Goal: Task Accomplishment & Management: Complete application form

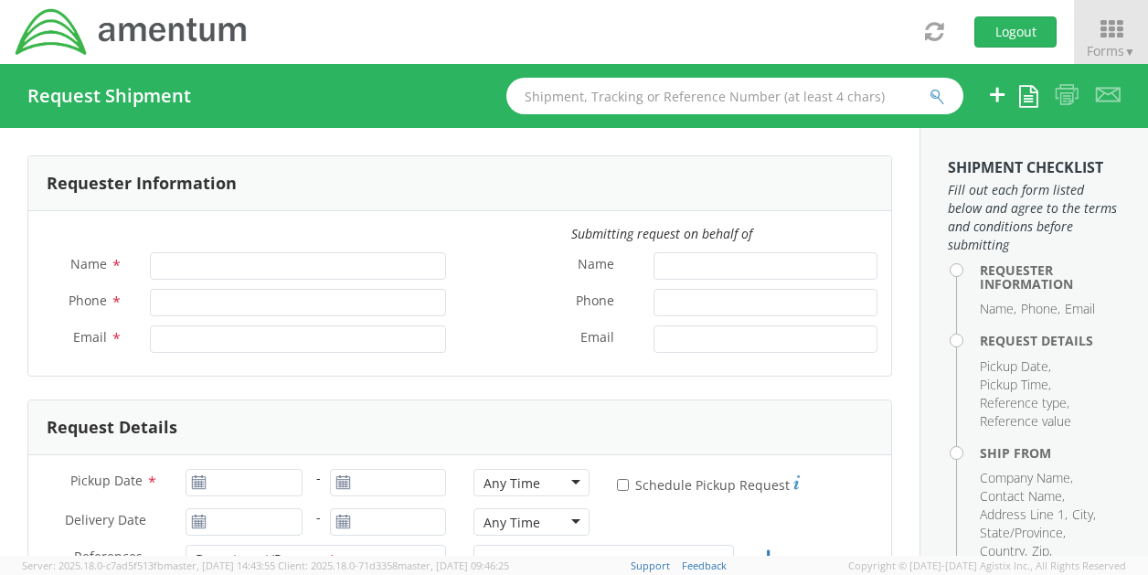
type input "[PERSON_NAME]"
type input "[PERSON_NAME][EMAIL_ADDRESS][PERSON_NAME][DOMAIN_NAME]"
select select "OVHD.100529.00000"
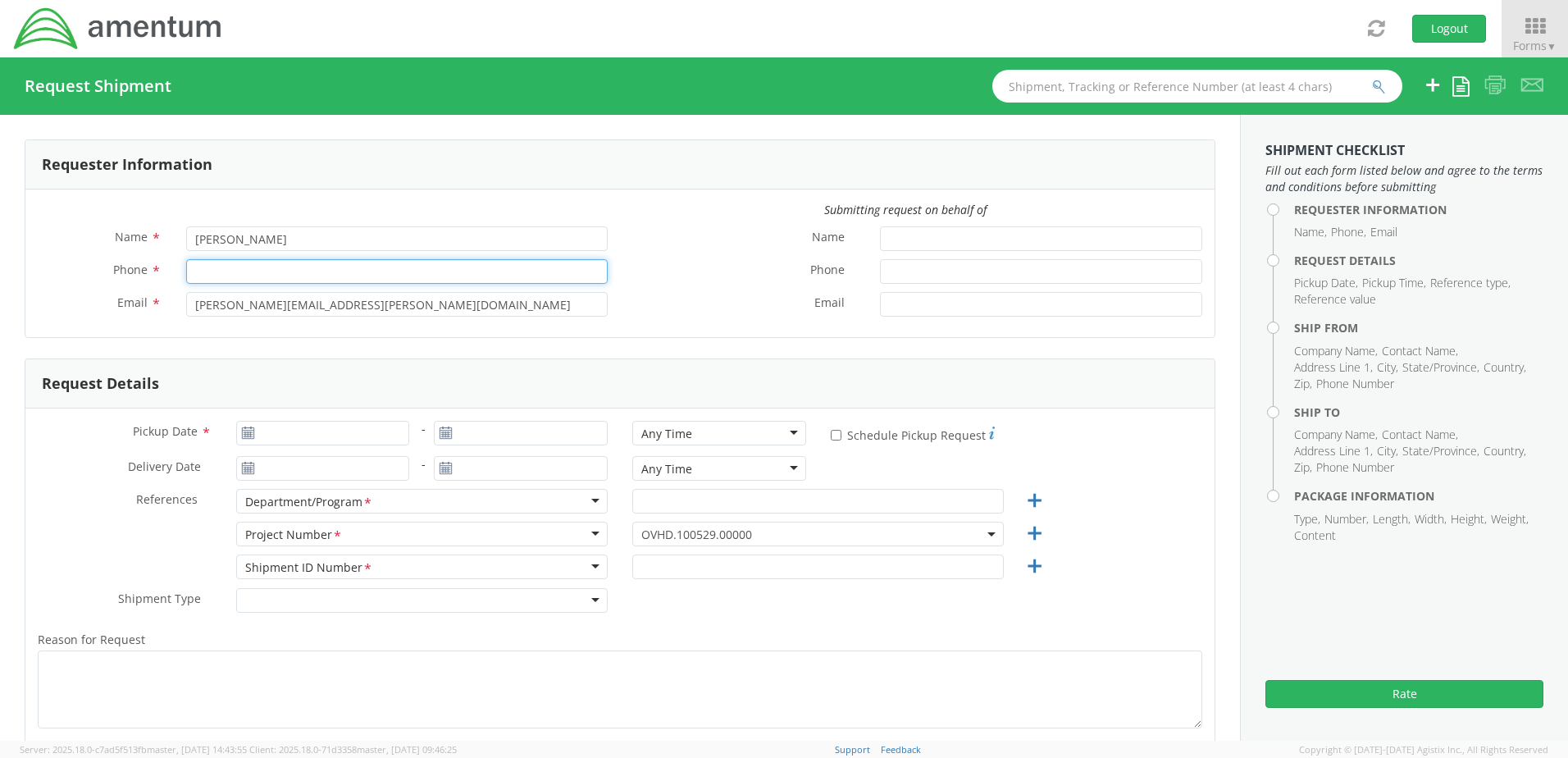
click at [263, 273] on input "Phone *" at bounding box center [396, 271] width 422 height 24
type input "8032266025"
type input "[DATE]"
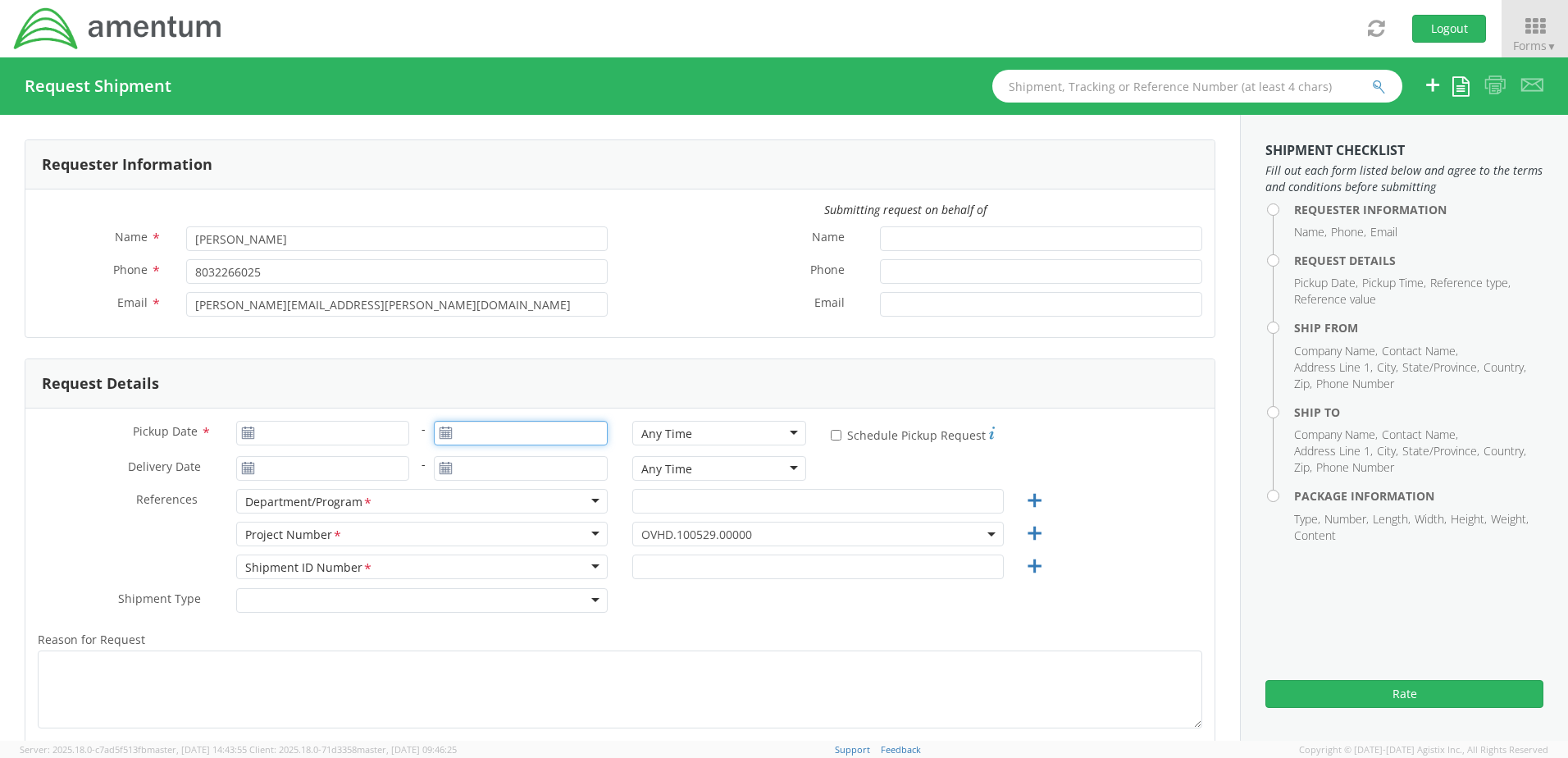
type input "[DATE]"
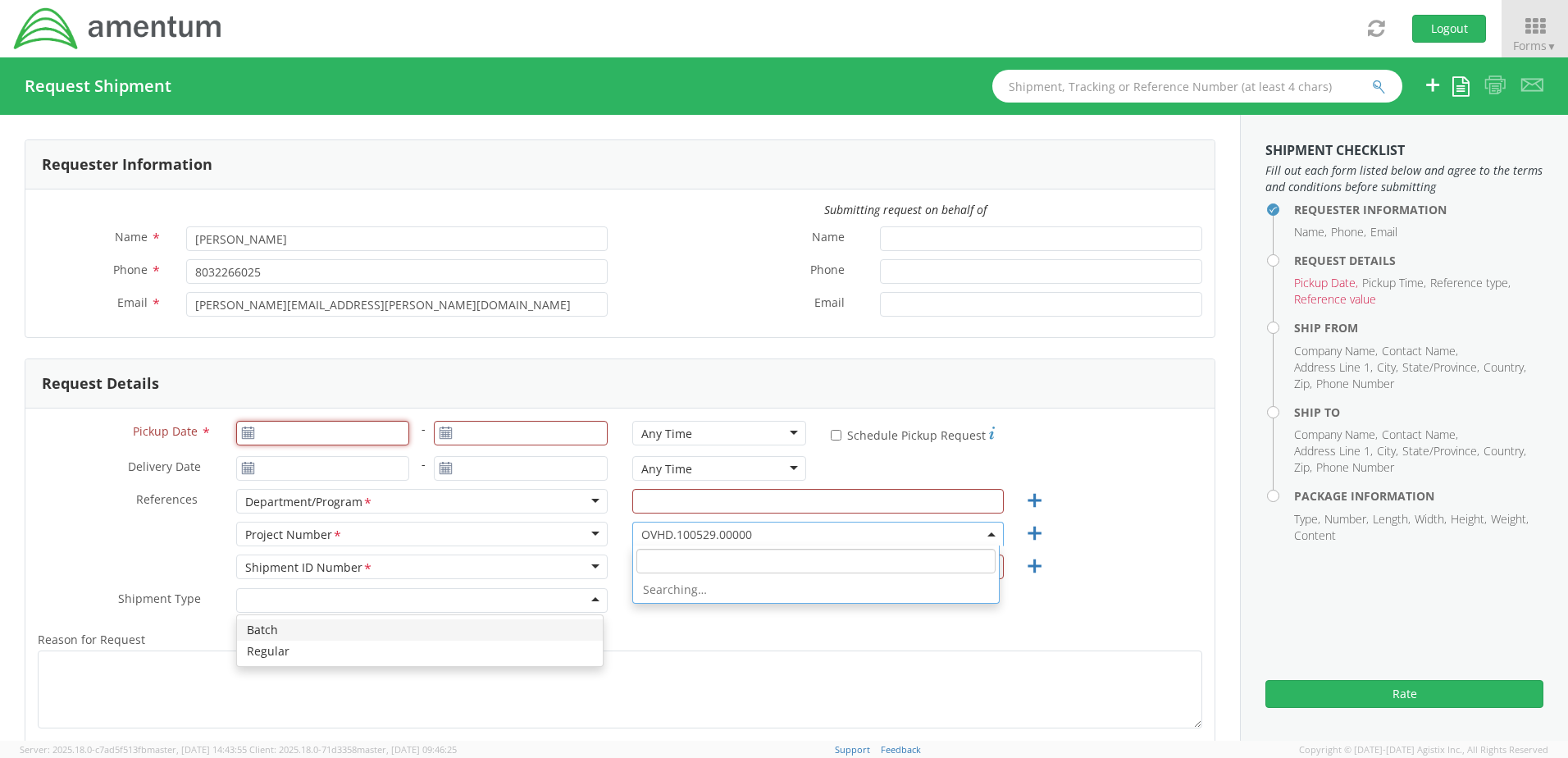
type input "[DATE]"
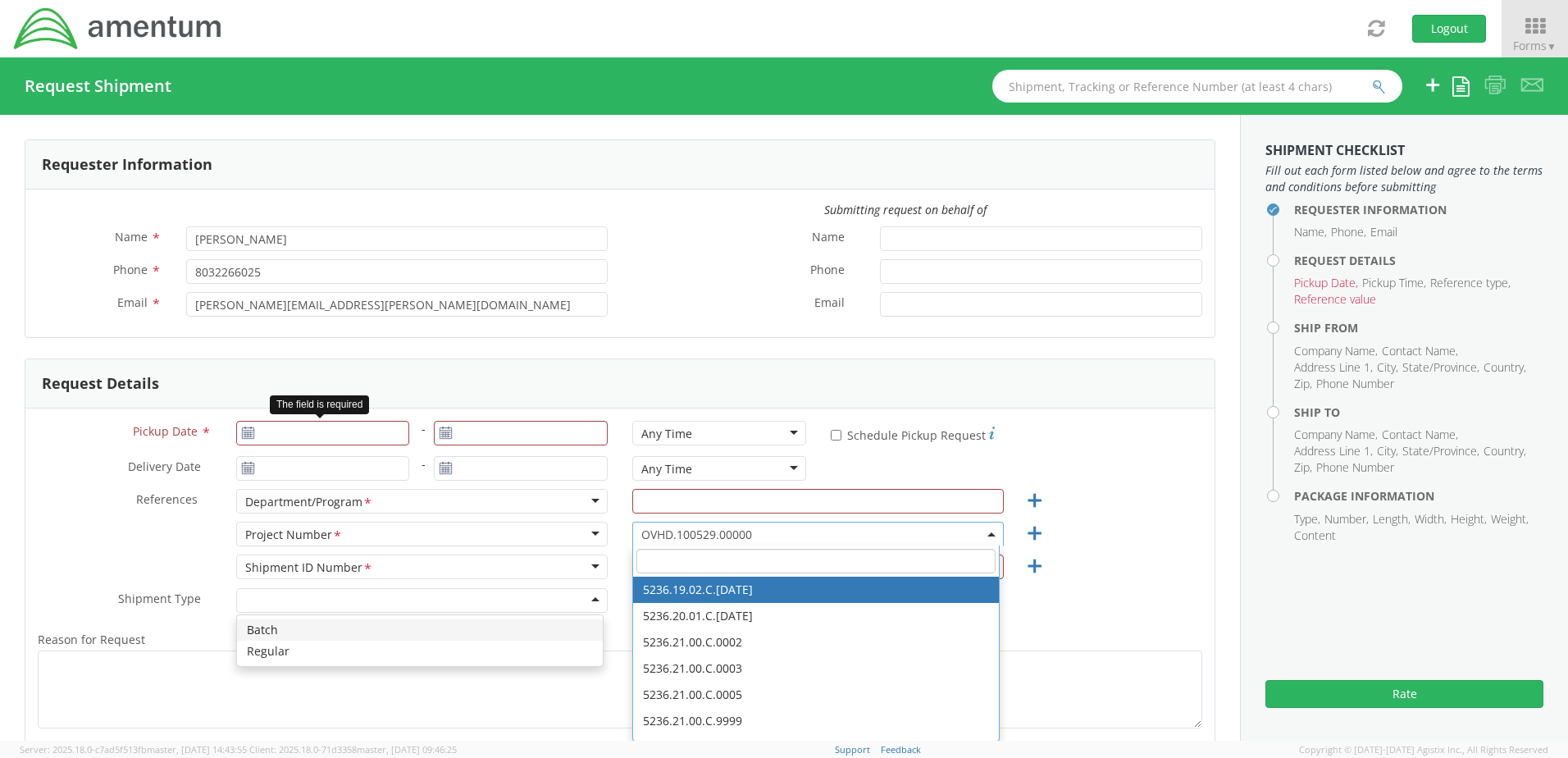
click at [244, 437] on icon at bounding box center [248, 432] width 14 height 13
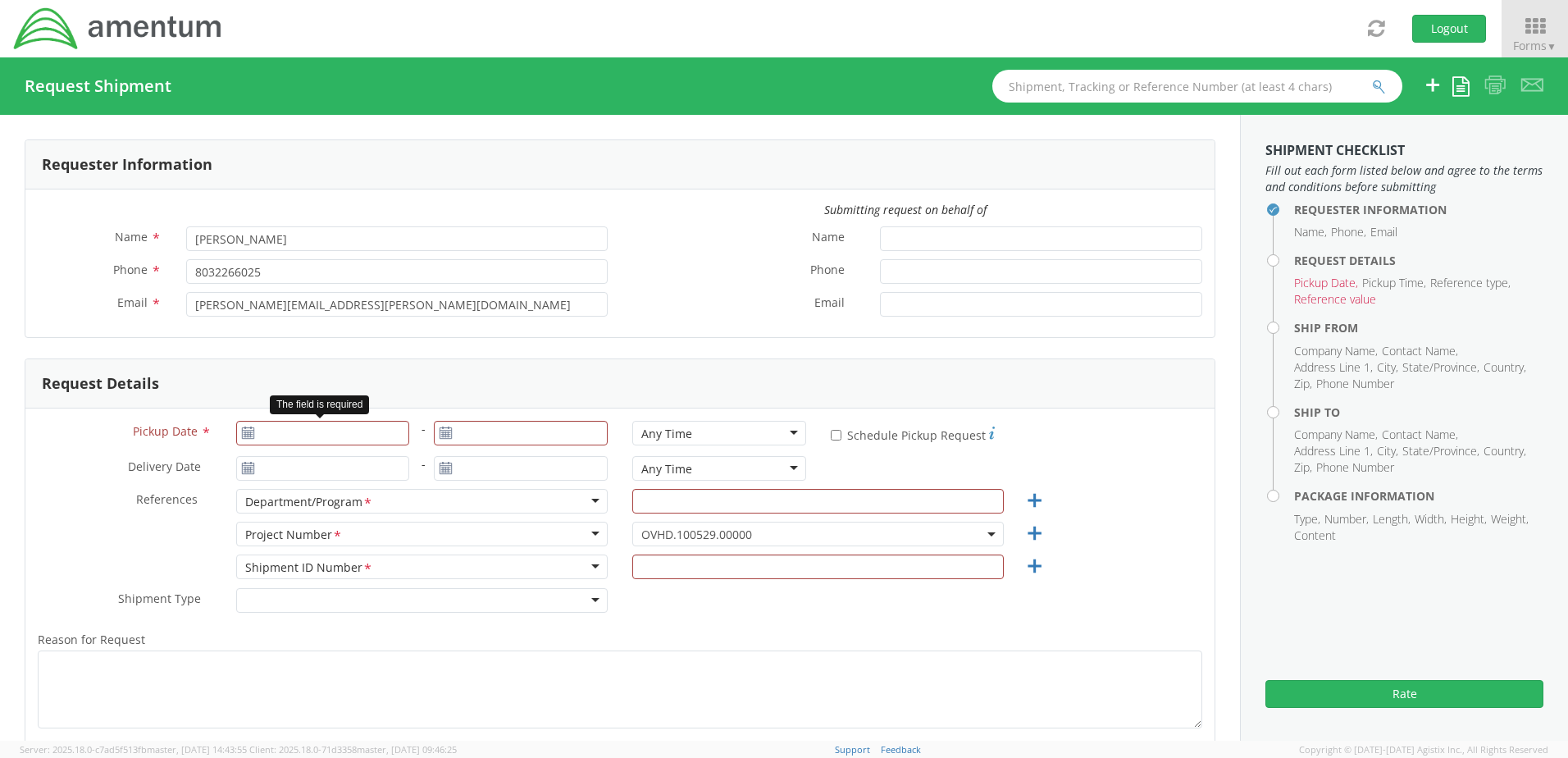
click at [242, 431] on use at bounding box center [248, 431] width 12 height 12
click at [243, 432] on use at bounding box center [248, 431] width 12 height 12
click at [205, 432] on span "*" at bounding box center [206, 432] width 11 height 18
click at [236, 432] on input "Pickup Date *" at bounding box center [323, 432] width 174 height 24
type input "[DATE]"
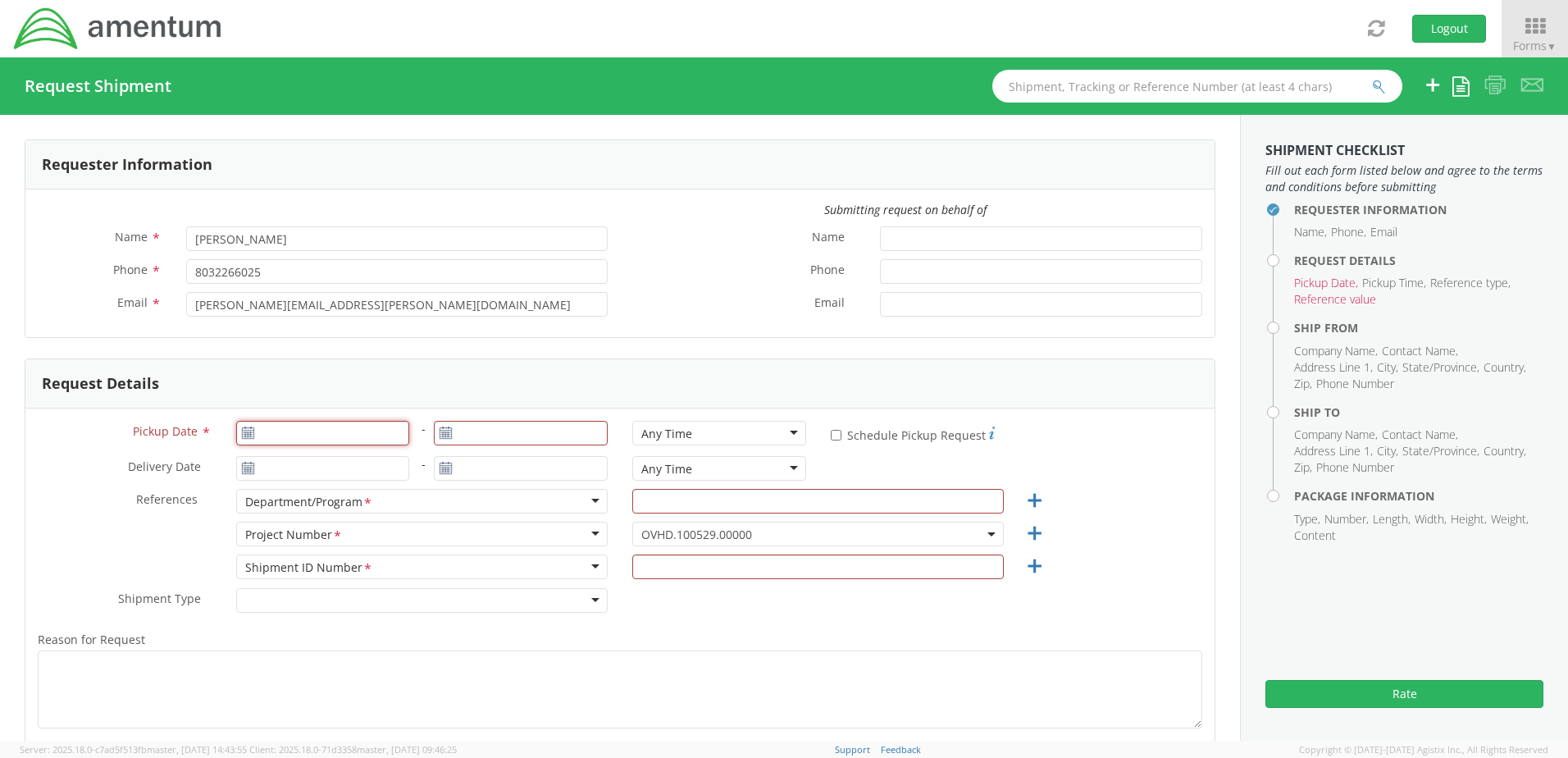
type input "[DATE]"
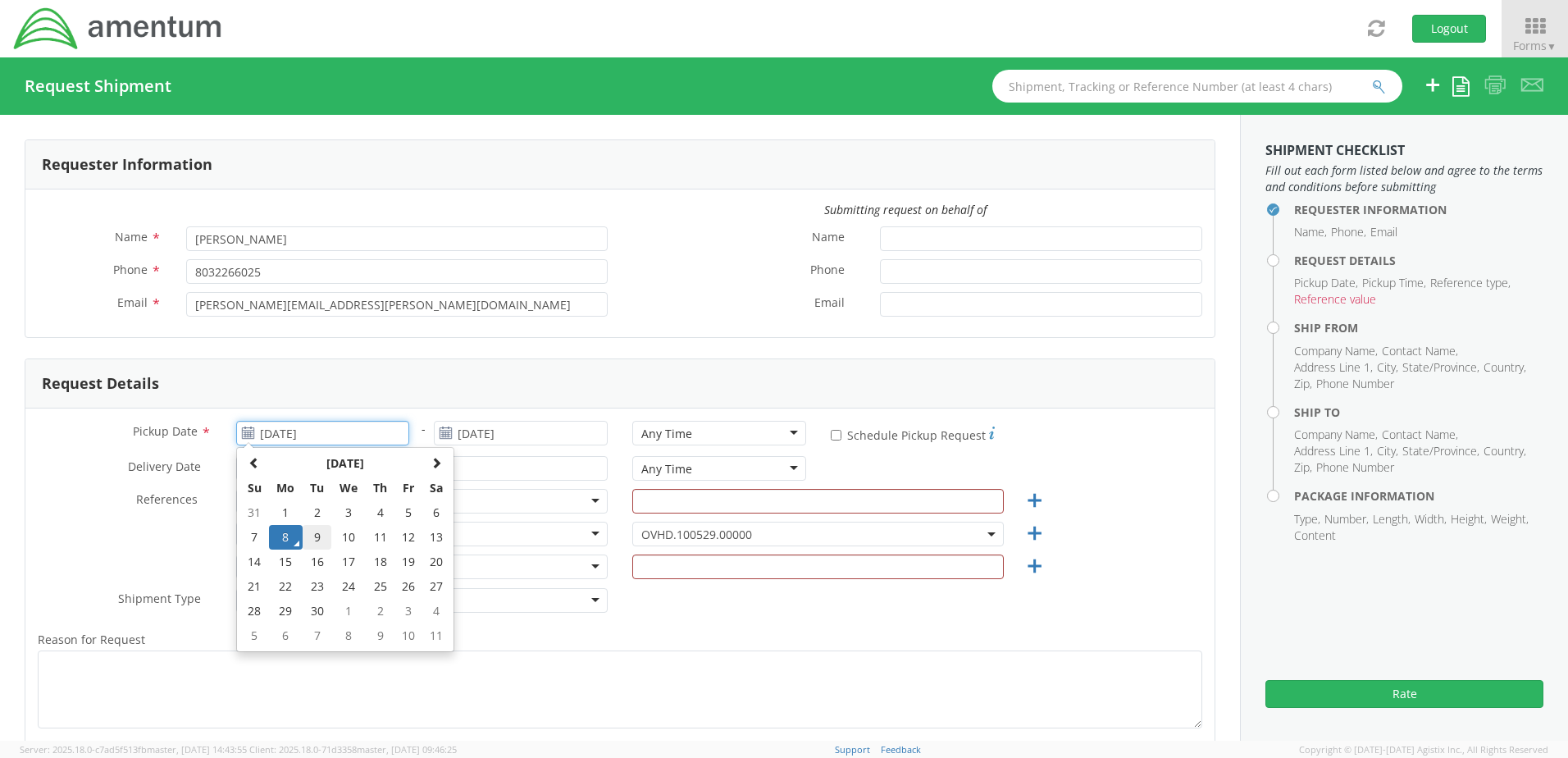
click at [318, 515] on td "9" at bounding box center [317, 536] width 29 height 24
type input "[DATE]"
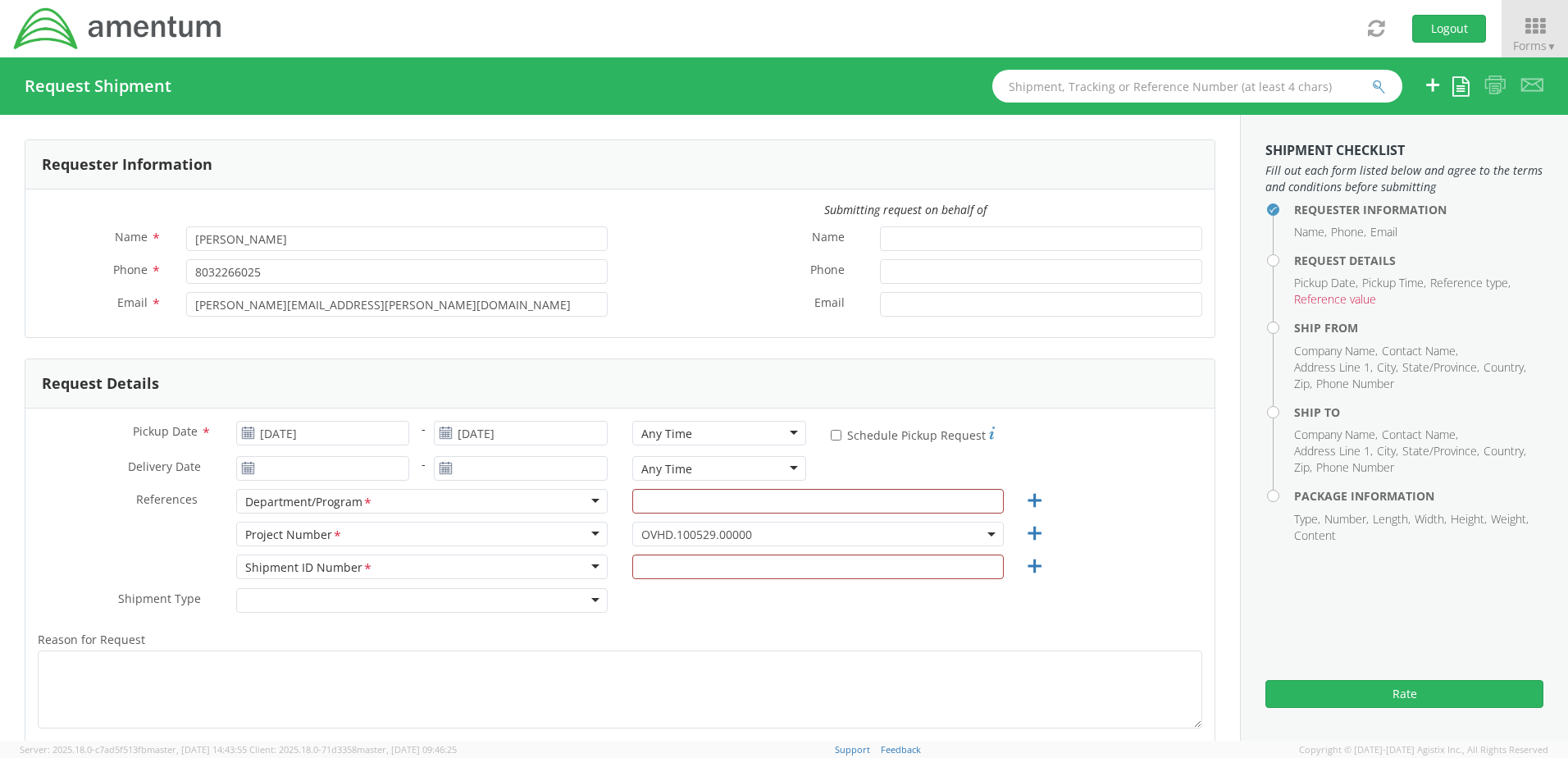
click at [248, 466] on use at bounding box center [248, 467] width 12 height 12
click at [788, 429] on div "Any Time" at bounding box center [719, 432] width 174 height 24
click at [831, 432] on input "* Schedule Pickup Request" at bounding box center [836, 435] width 11 height 11
checkbox input "true"
click at [588, 501] on div "Department/Program *" at bounding box center [422, 501] width 371 height 24
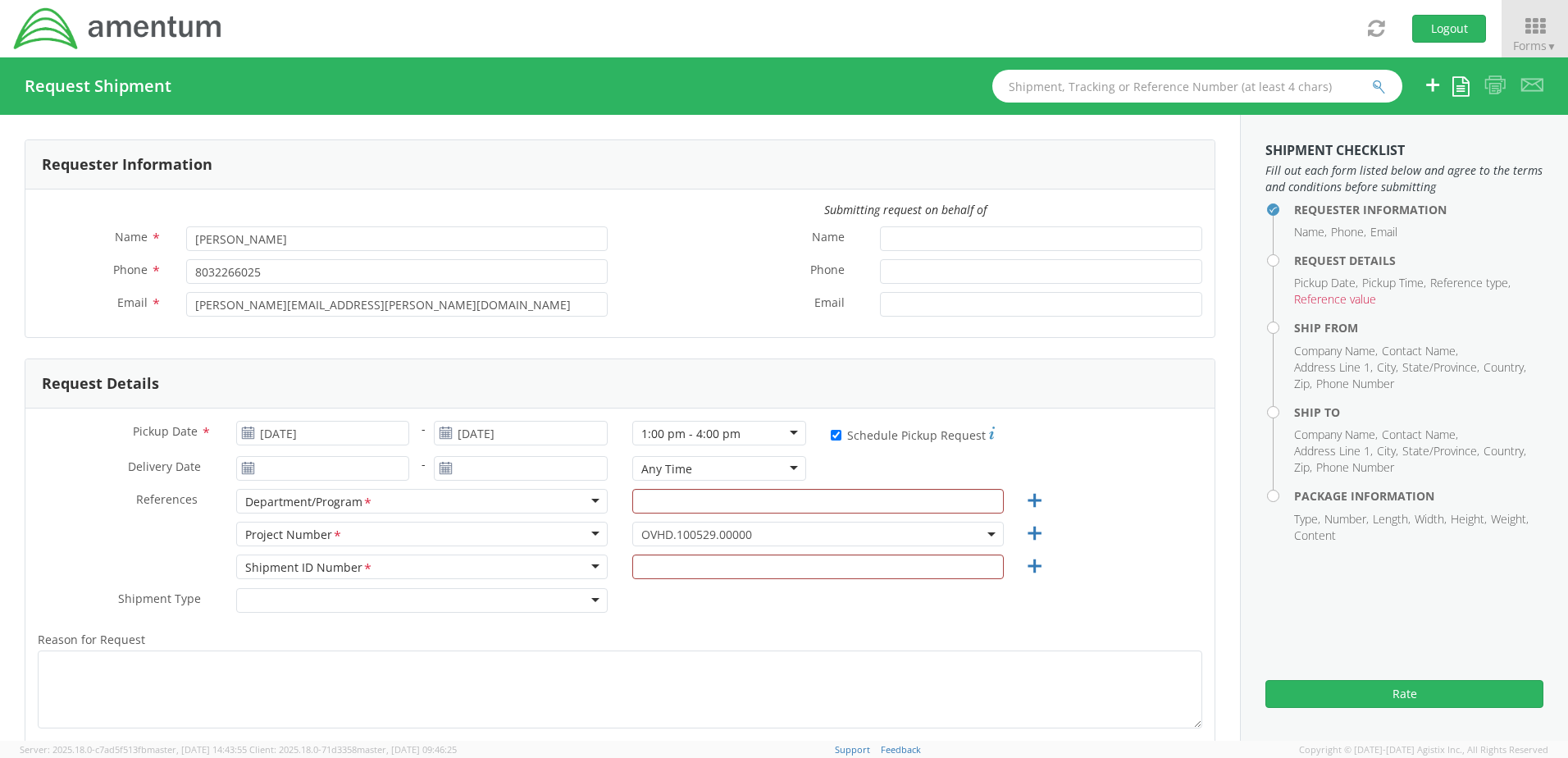
click at [588, 501] on div "Department/Program *" at bounding box center [422, 501] width 371 height 24
click at [494, 506] on div "Department/Program *" at bounding box center [422, 501] width 371 height 24
click at [408, 501] on div "Department/Program *" at bounding box center [422, 501] width 371 height 24
click at [395, 501] on div "Department/Program *" at bounding box center [422, 501] width 371 height 24
click at [725, 500] on input "text" at bounding box center [818, 501] width 371 height 24
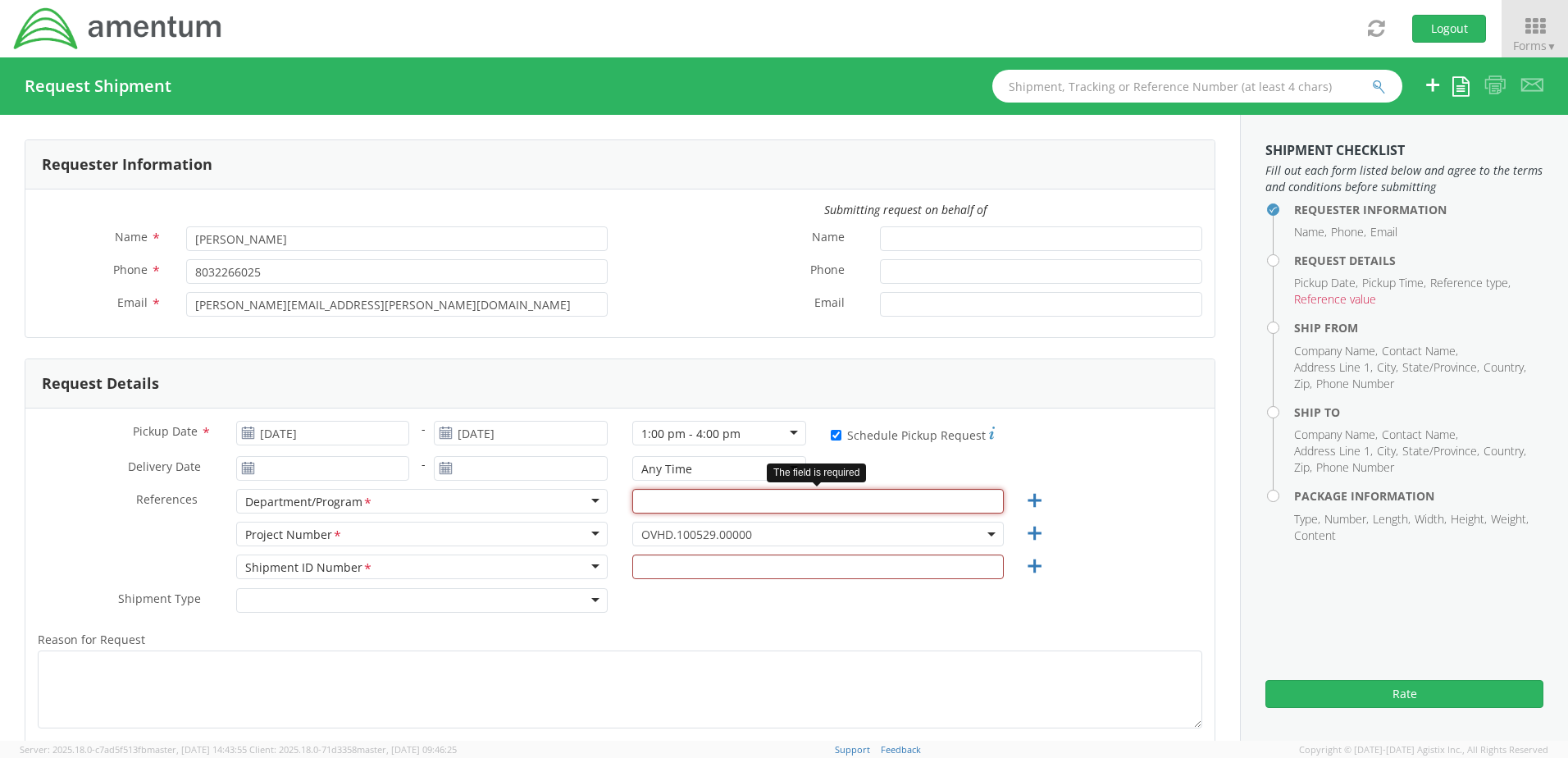
click at [719, 501] on input "text" at bounding box center [818, 501] width 371 height 24
click at [683, 515] on input "text" at bounding box center [818, 566] width 371 height 24
click at [590, 515] on div "Shipment ID Number *" at bounding box center [422, 566] width 371 height 24
click at [587, 515] on div "Shipment ID Number *" at bounding box center [422, 566] width 371 height 24
click at [591, 497] on div "Department/Program *" at bounding box center [422, 501] width 371 height 24
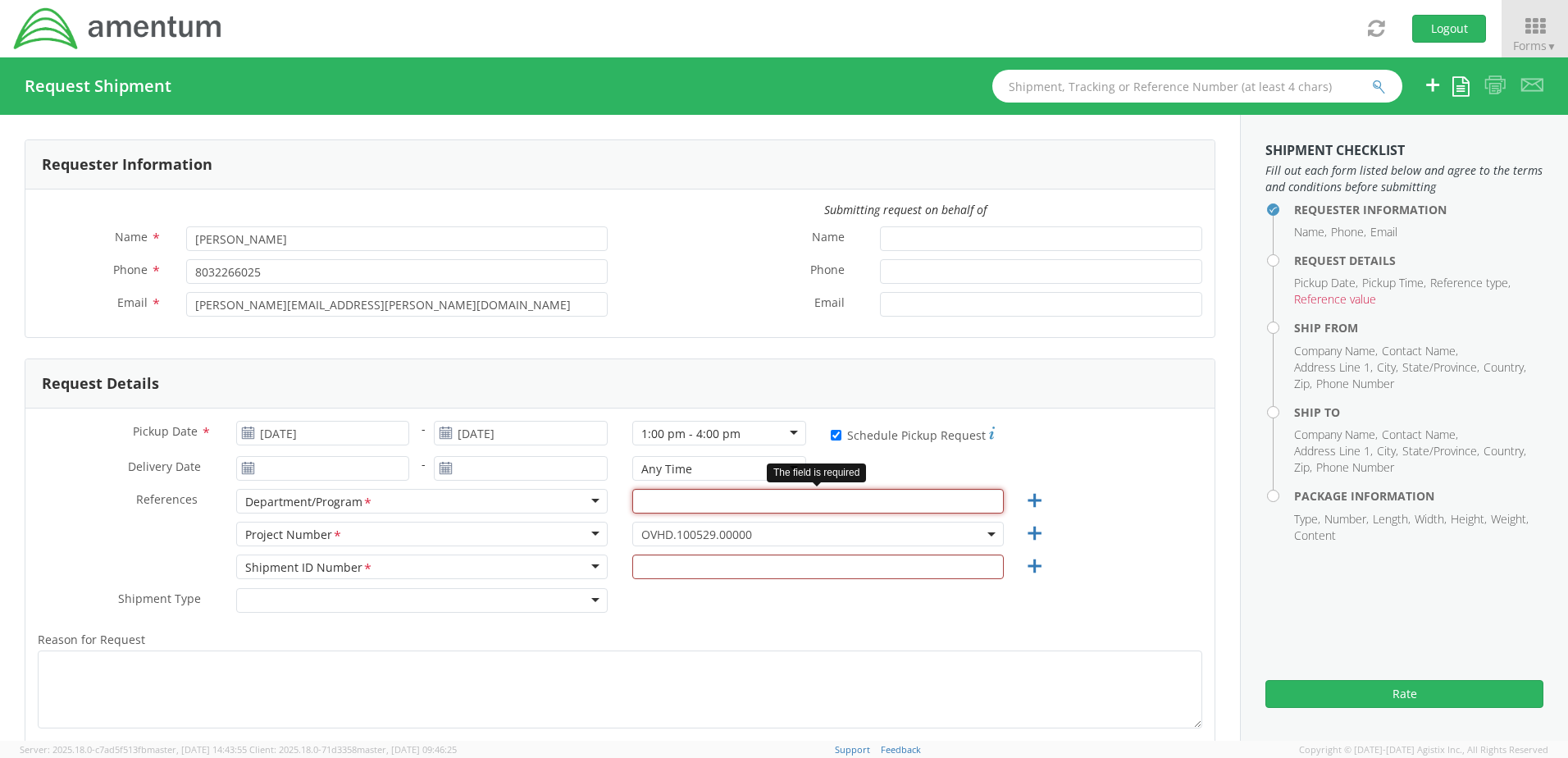
click at [761, 492] on input "text" at bounding box center [818, 501] width 371 height 24
click at [747, 503] on input "text" at bounding box center [818, 501] width 371 height 24
type input "A"
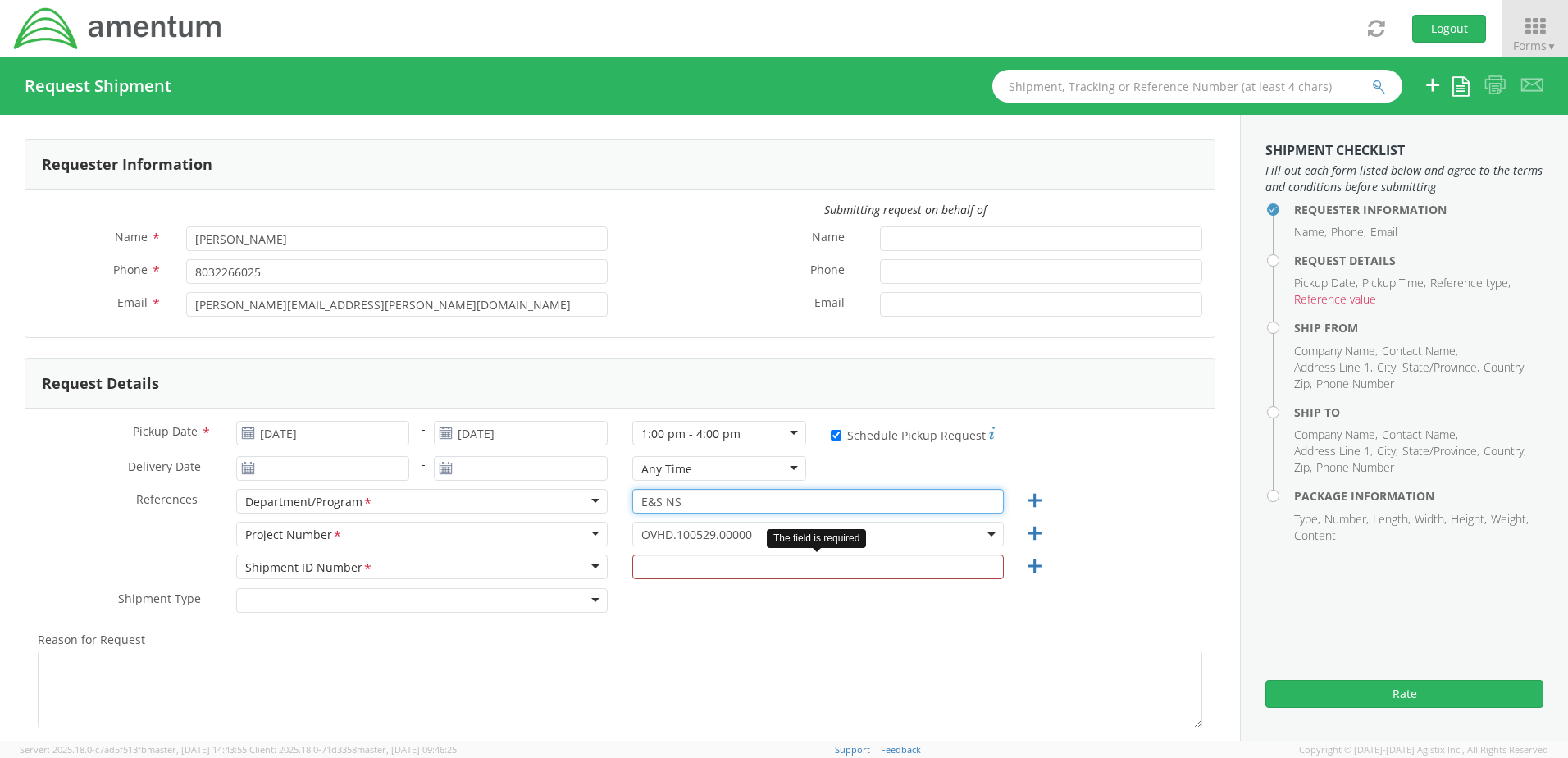
type input "E&S NS"
click at [841, 515] on input "text" at bounding box center [818, 566] width 371 height 24
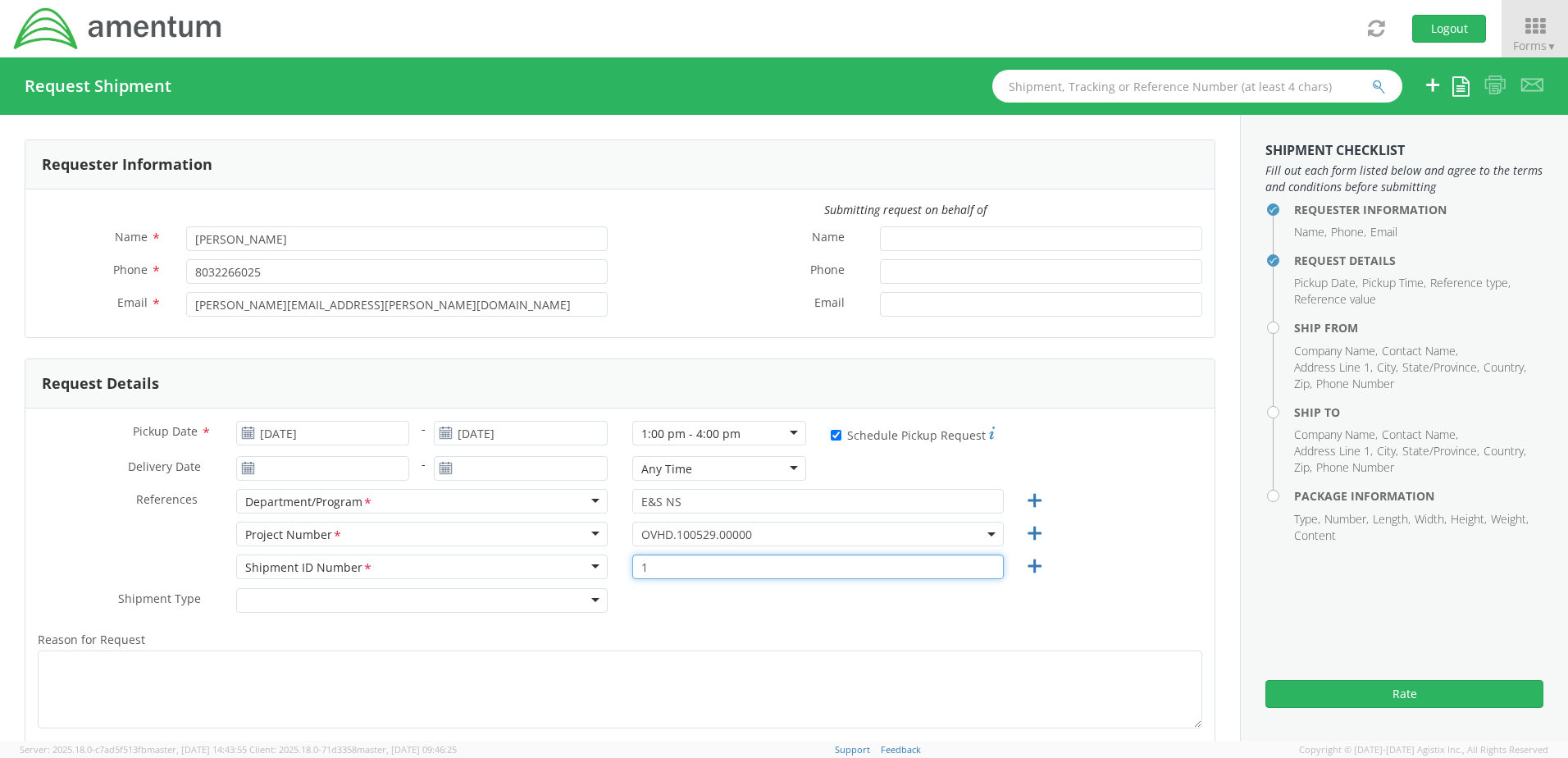
type input "1"
click at [588, 515] on div at bounding box center [422, 599] width 371 height 24
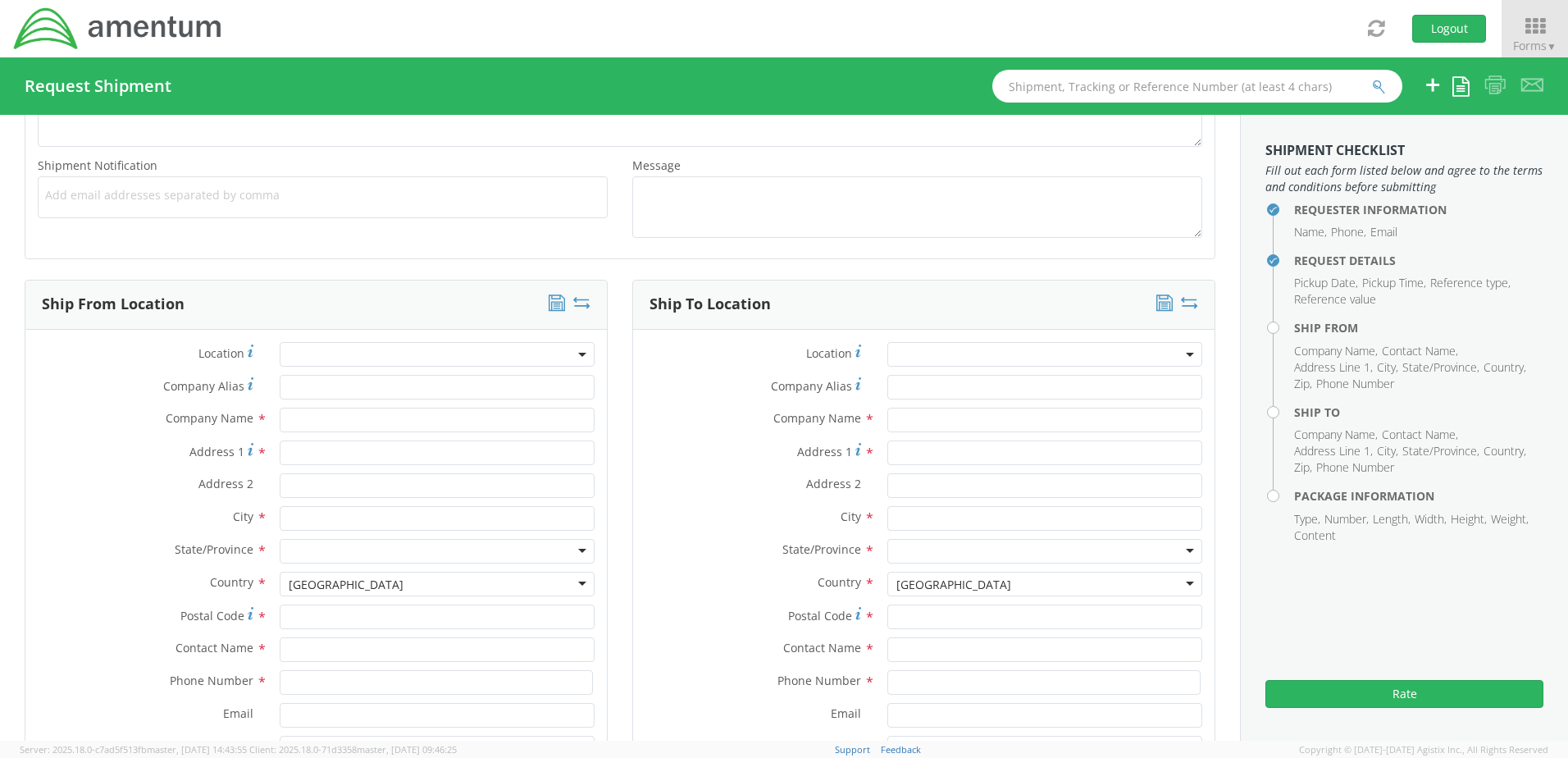
scroll to position [588, 0]
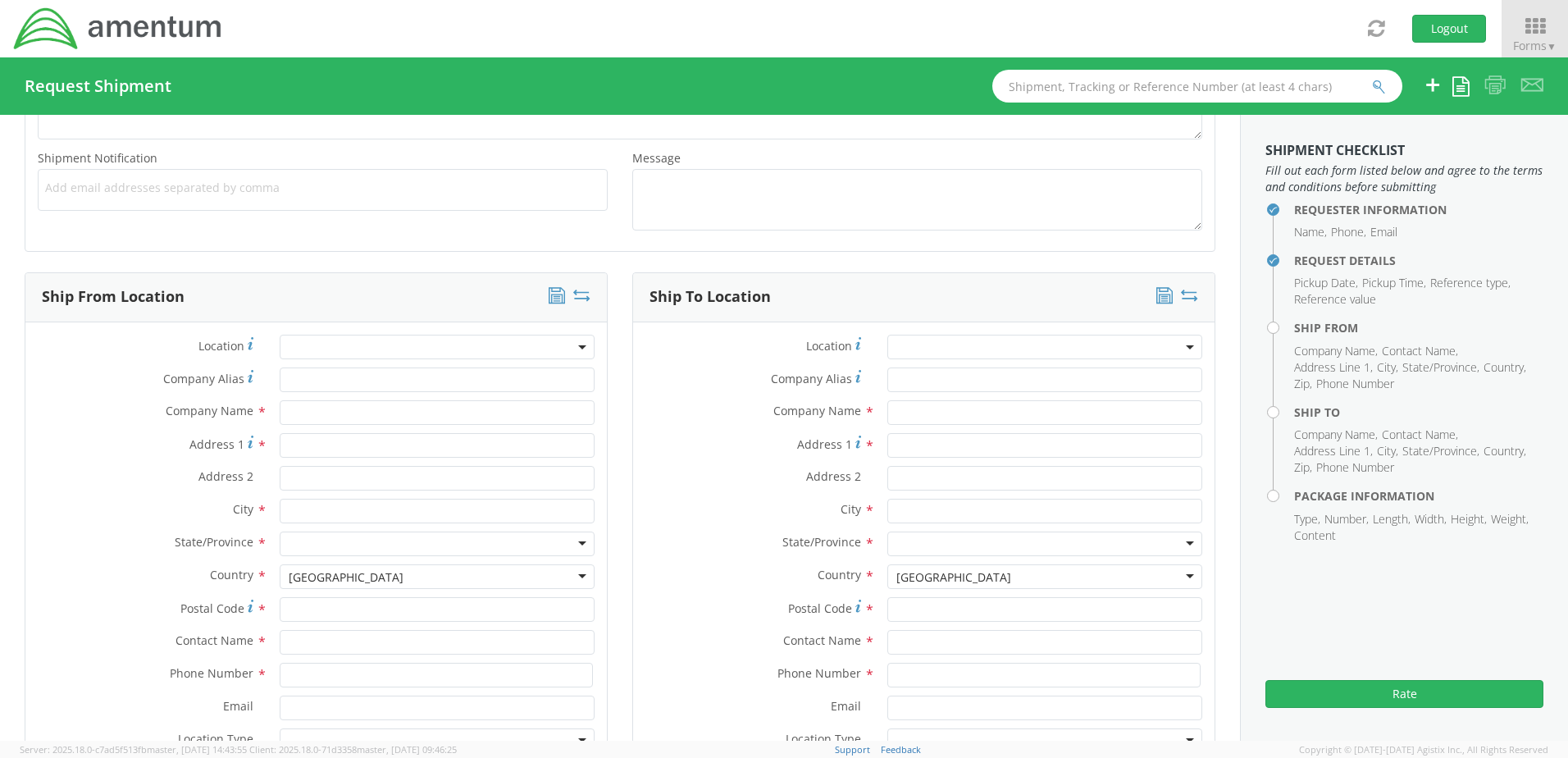
click at [578, 345] on b at bounding box center [581, 347] width 8 height 4
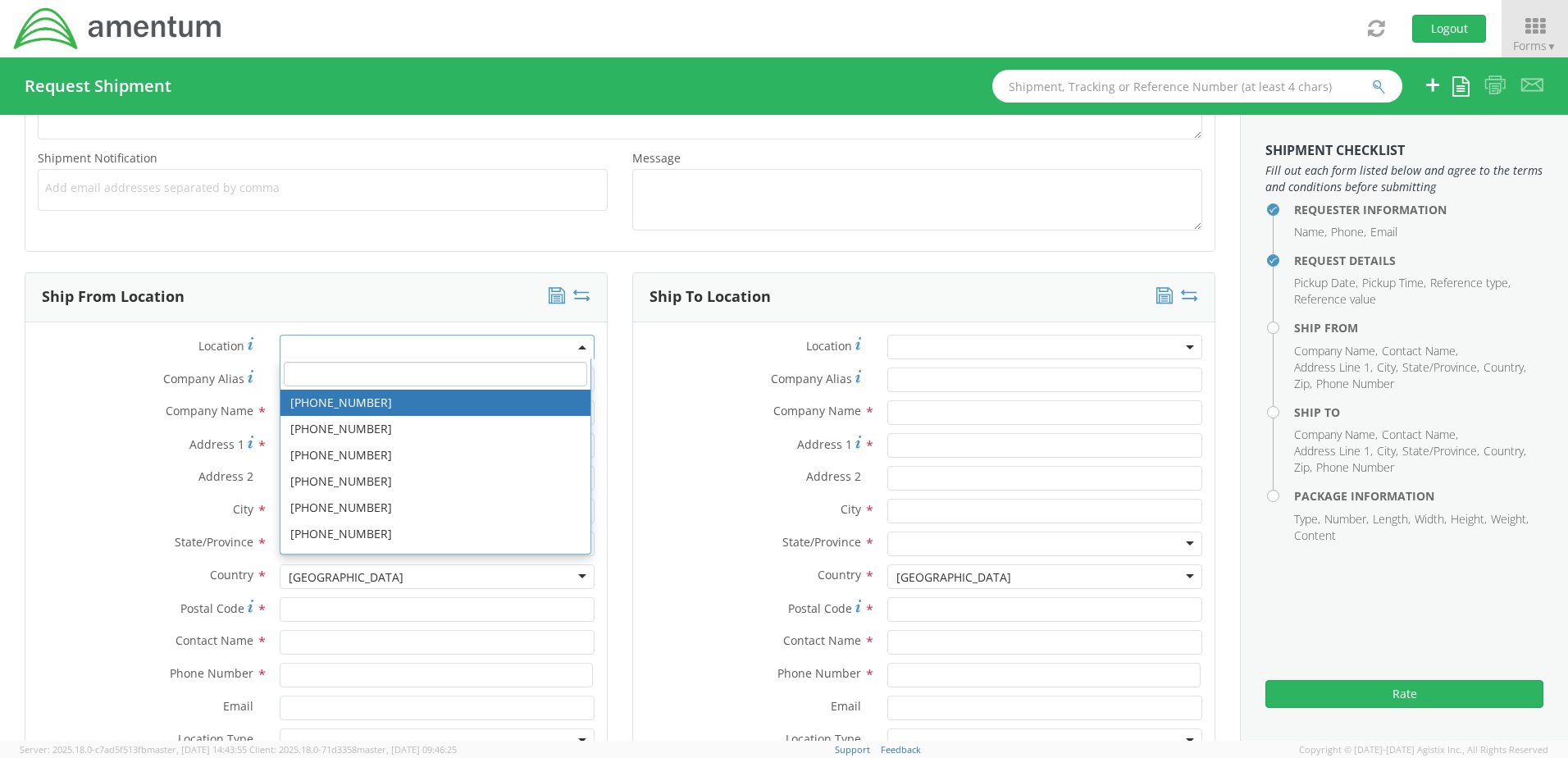
click at [341, 371] on input "search" at bounding box center [434, 373] width 302 height 24
click at [534, 186] on span "Add email addresses separated by comma" at bounding box center [322, 187] width 555 height 16
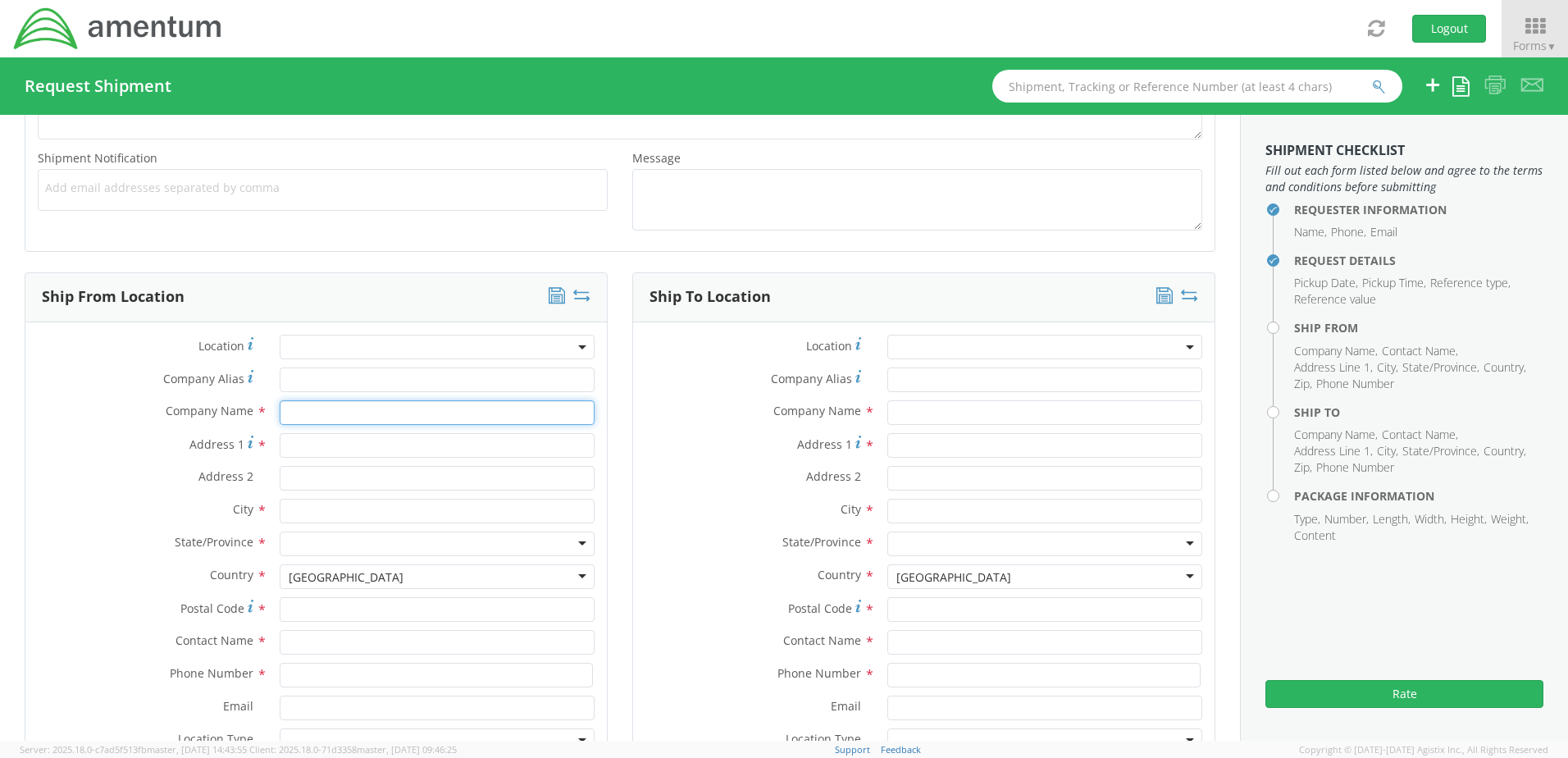
click at [332, 417] on input "text" at bounding box center [437, 412] width 315 height 24
type input "Amentum, E&S National Security"
type input "[STREET_ADDRESS][PERSON_NAME]"
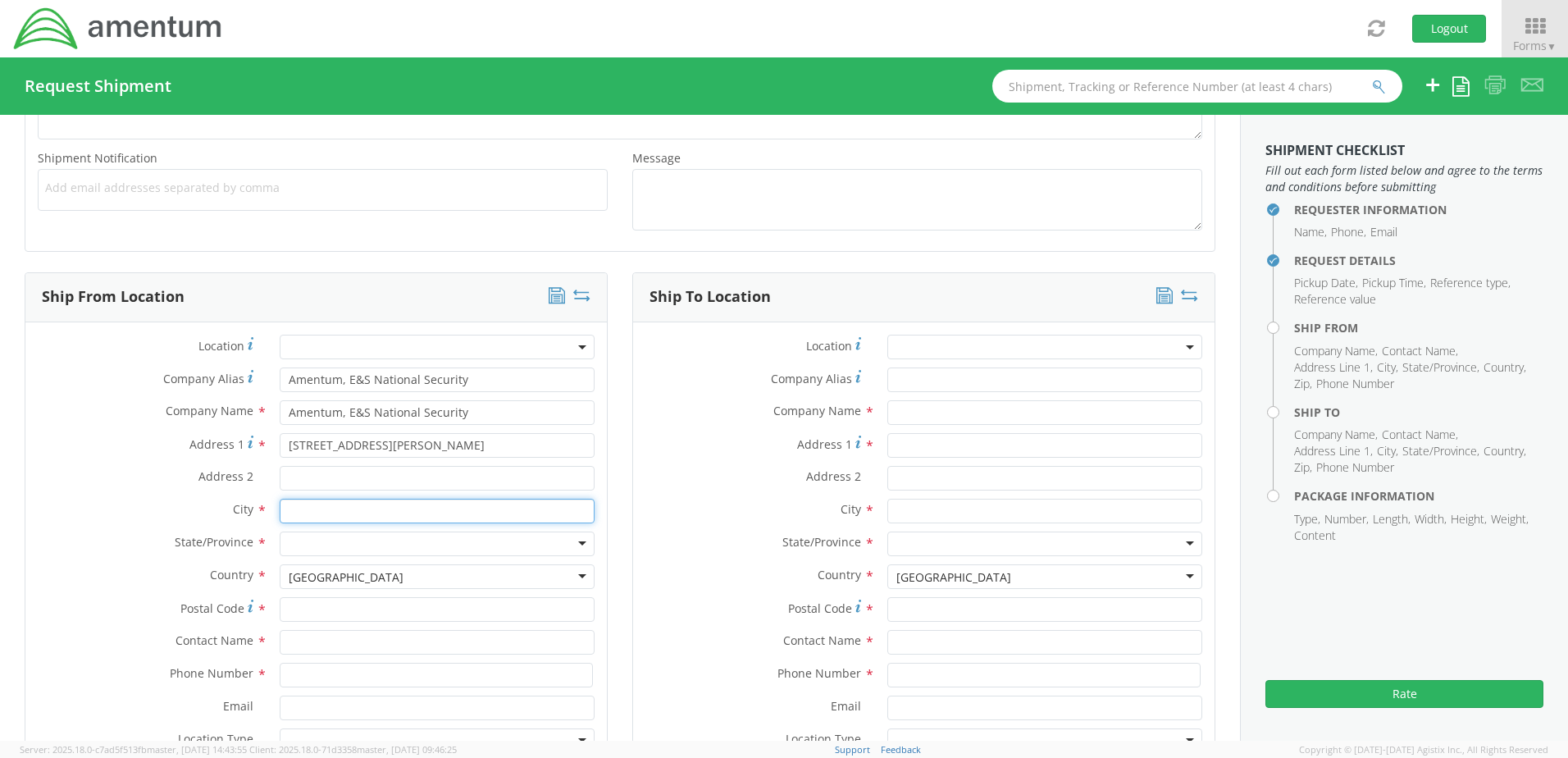
type input "Aiken"
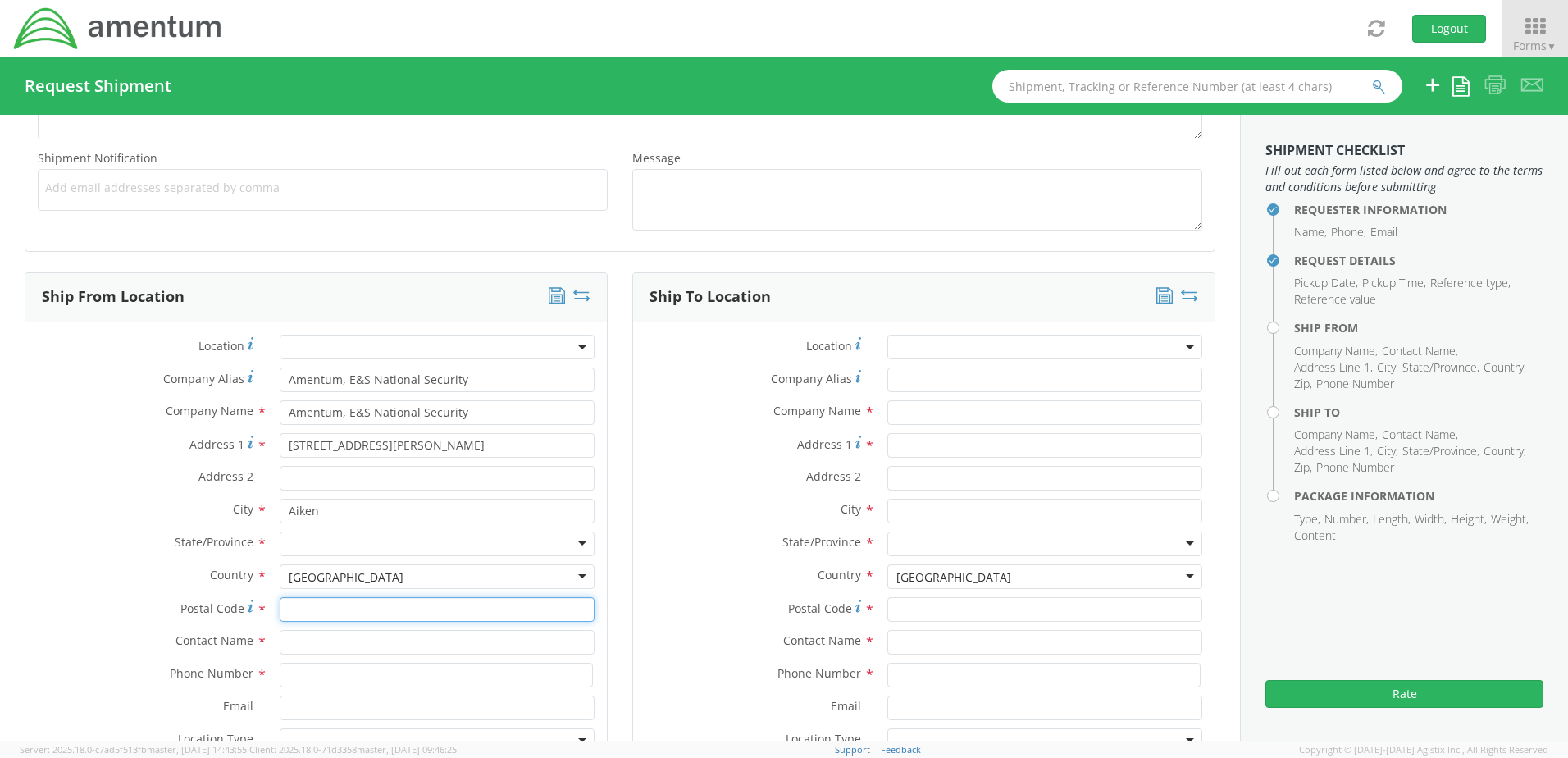
type input "29803"
type input "[PERSON_NAME]"
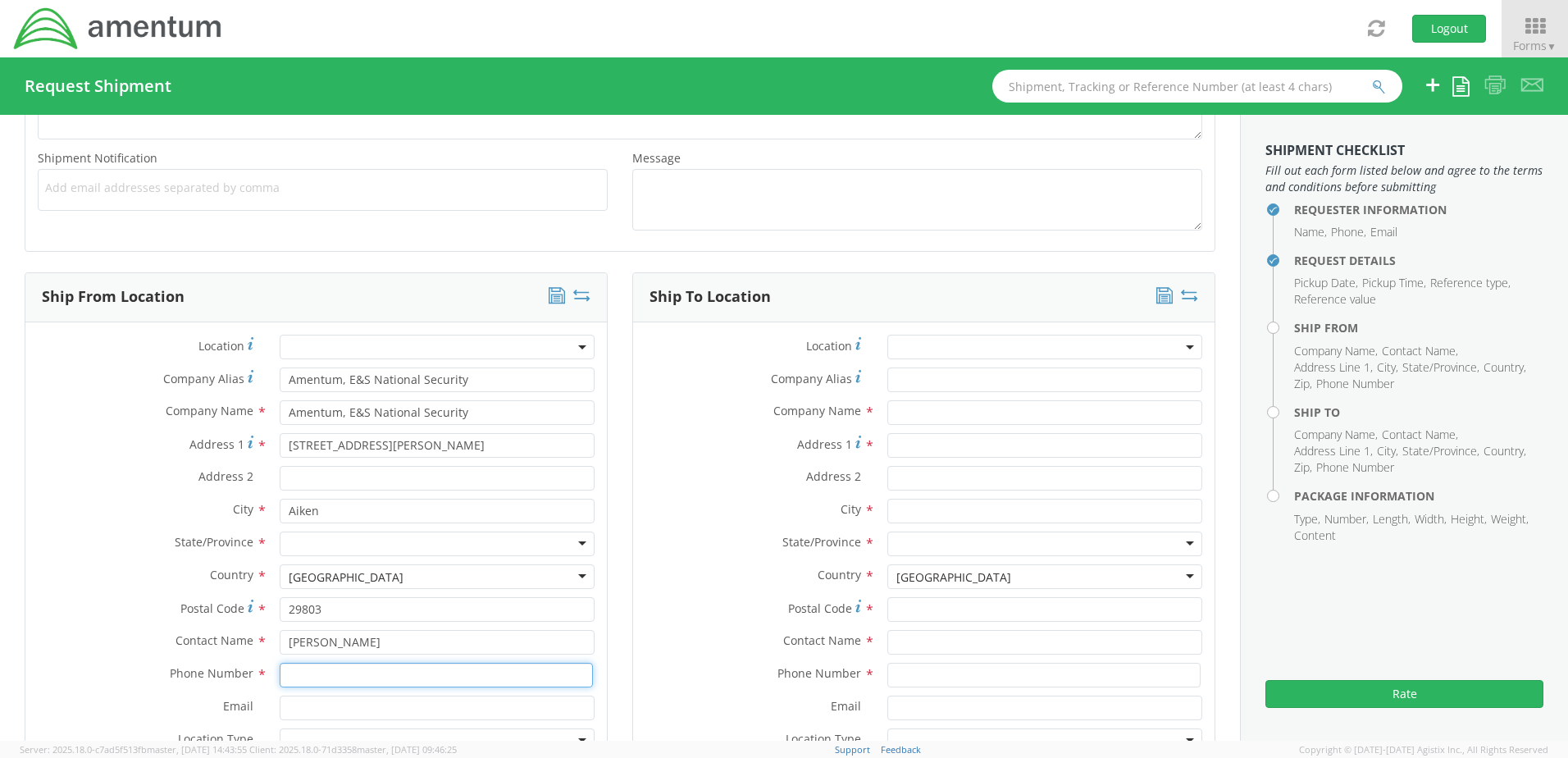
type input "8032266025"
type input "[PERSON_NAME][EMAIL_ADDRESS][PERSON_NAME][DOMAIN_NAME]"
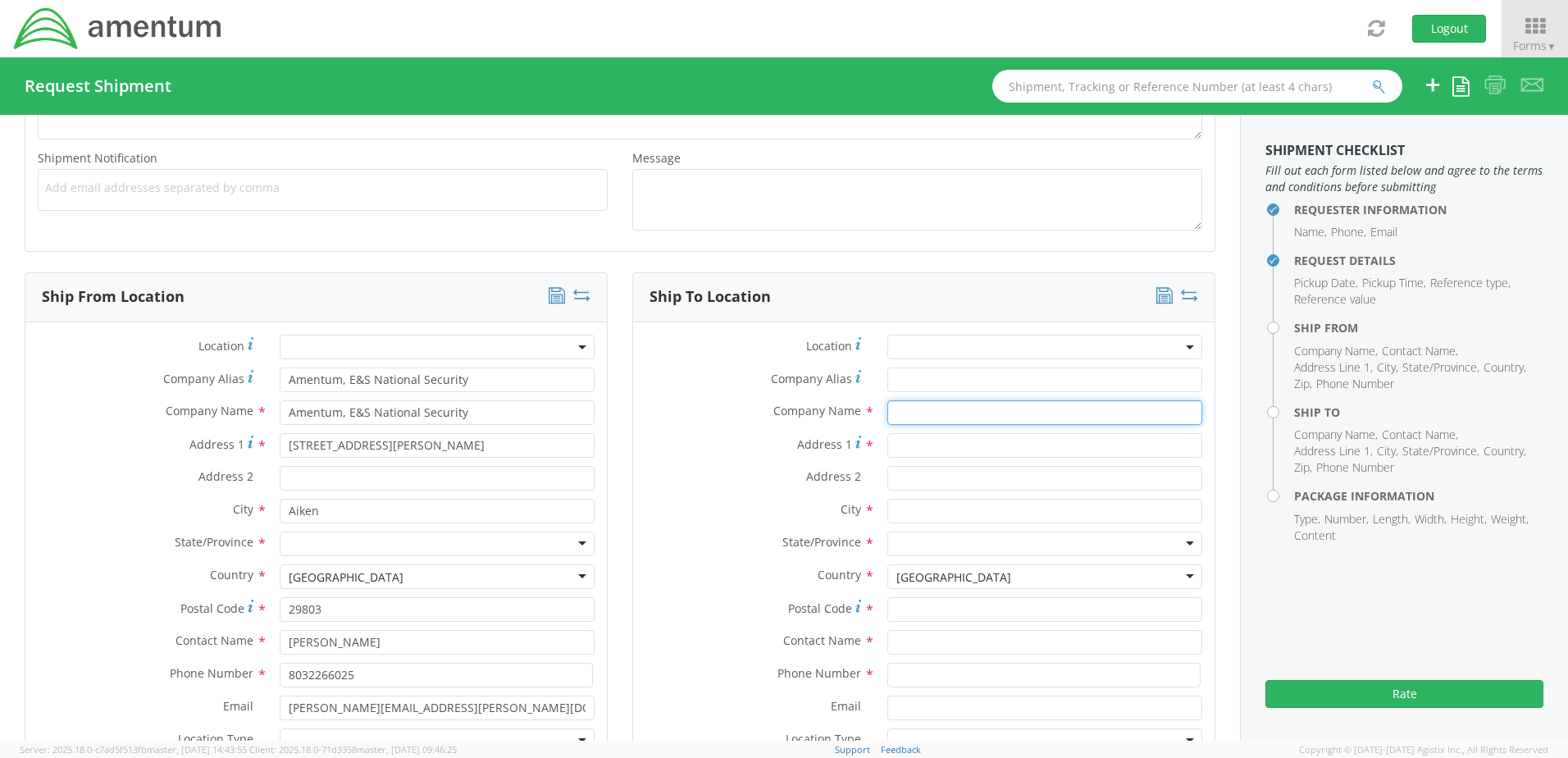
type input "Amentum"
type input "[STREET_ADDRESS]"
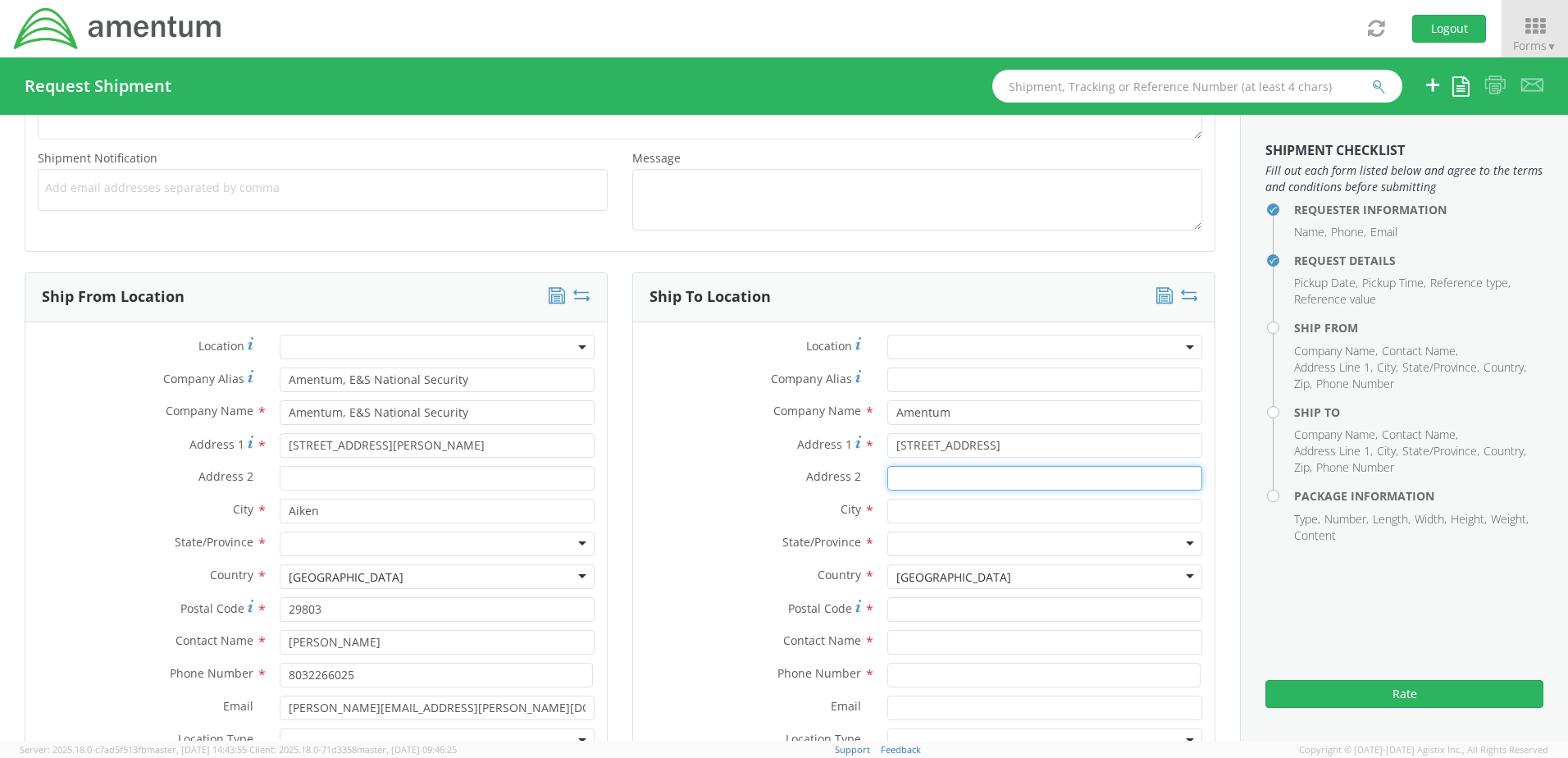
type input "Suite 1325"
type input "Independence"
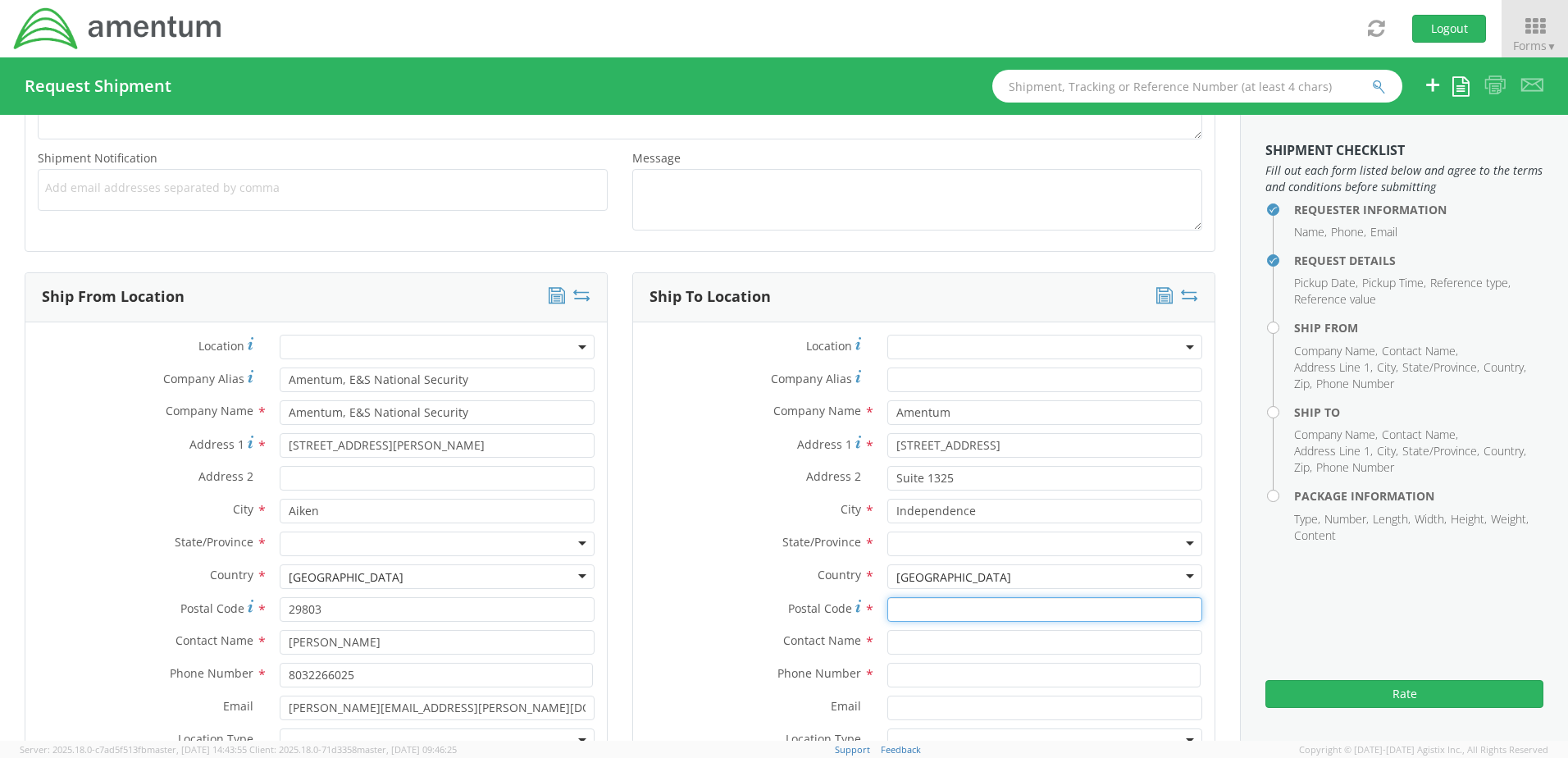
type input "44131"
type input "[PERSON_NAME]"
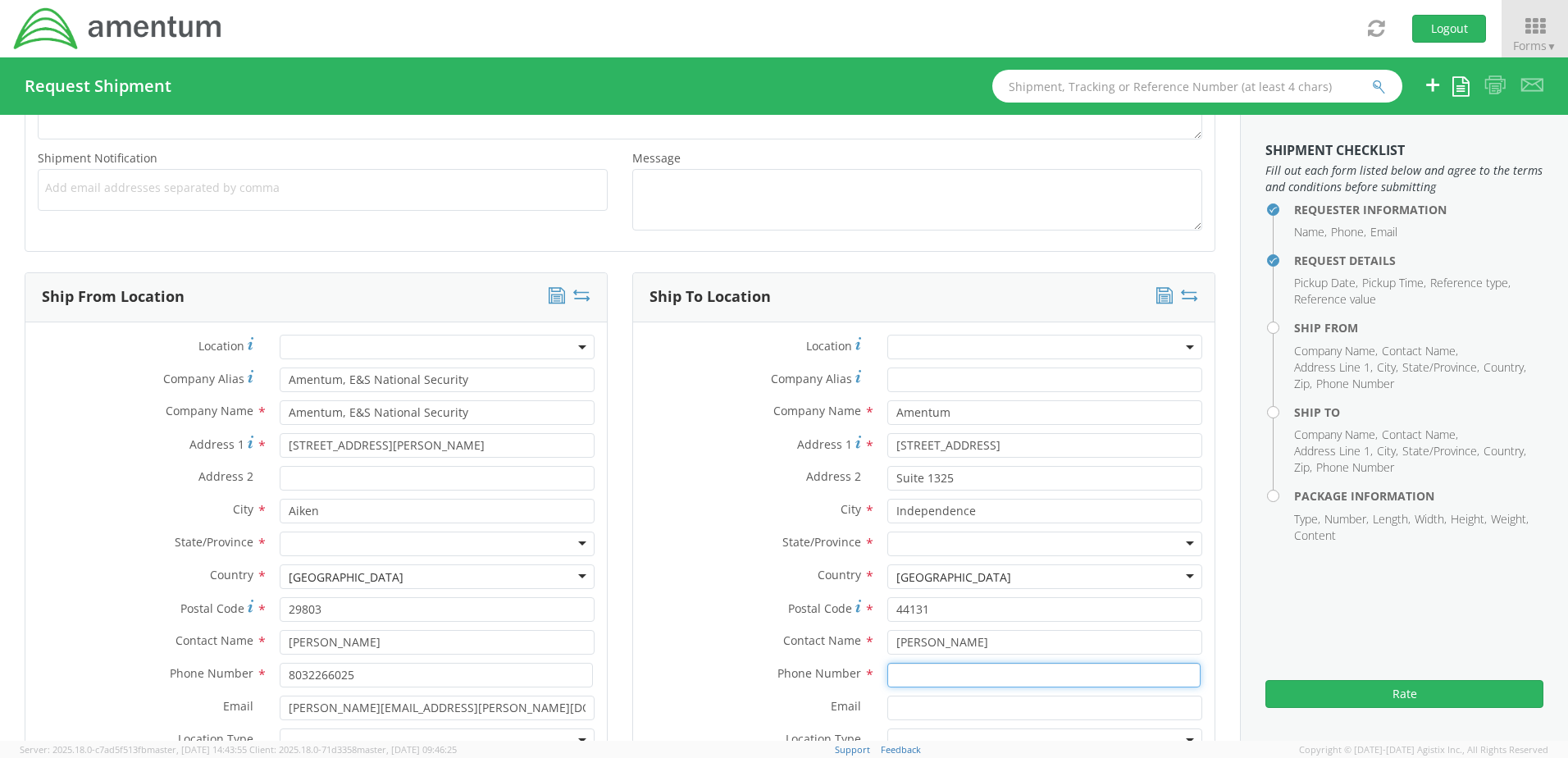
type input "[PHONE_NUMBER]"
type input "[PERSON_NAME][EMAIL_ADDRESS][DOMAIN_NAME]"
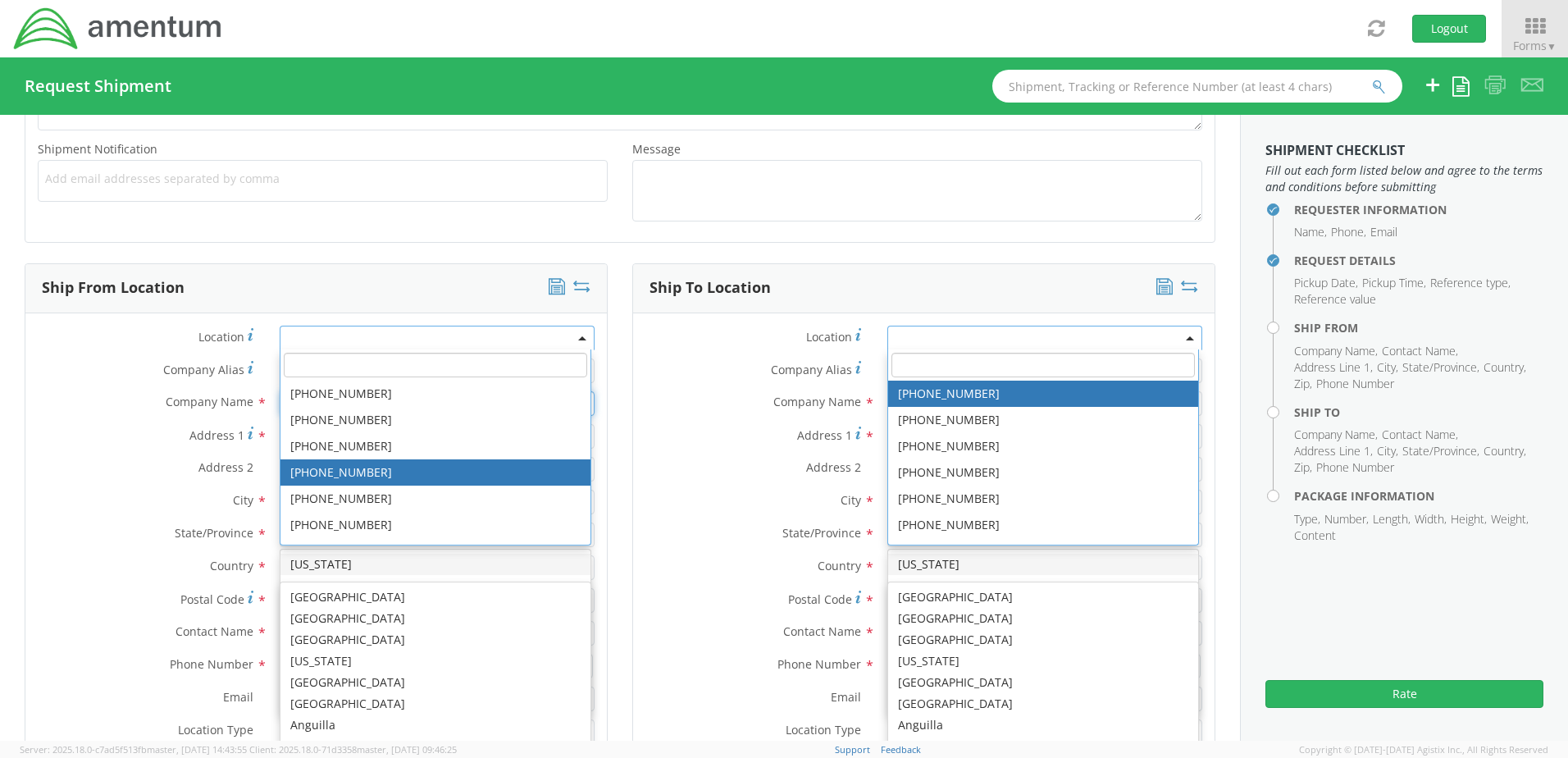
scroll to position [0, 0]
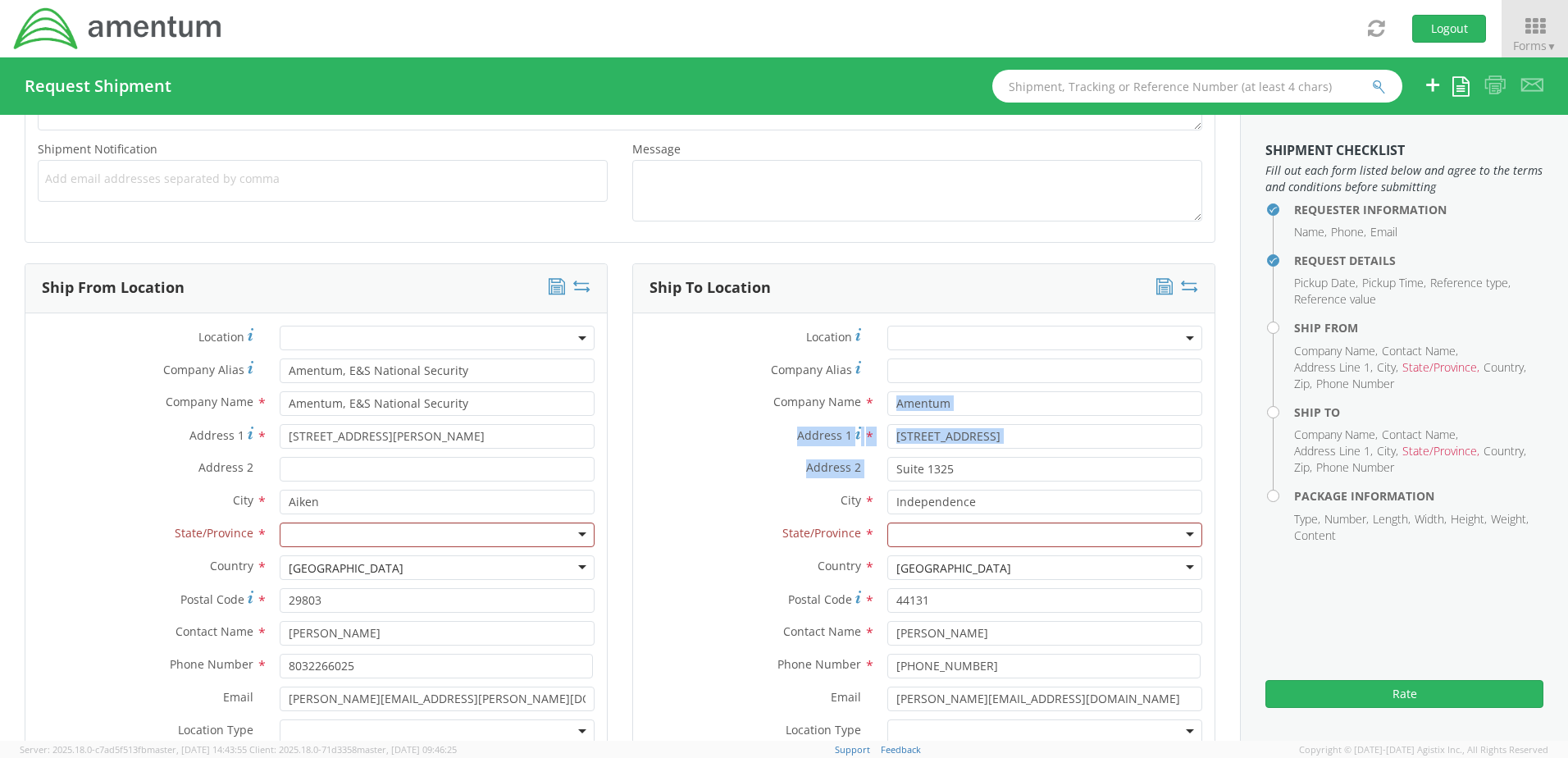
drag, startPoint x: 1226, startPoint y: 398, endPoint x: 1203, endPoint y: 457, distance: 63.3
click at [1029, 457] on div "Requester Information Submitting request on behalf of Name * [PERSON_NAME] Phon…" at bounding box center [620, 729] width 1240 height 2424
click at [324, 515] on div at bounding box center [437, 534] width 315 height 24
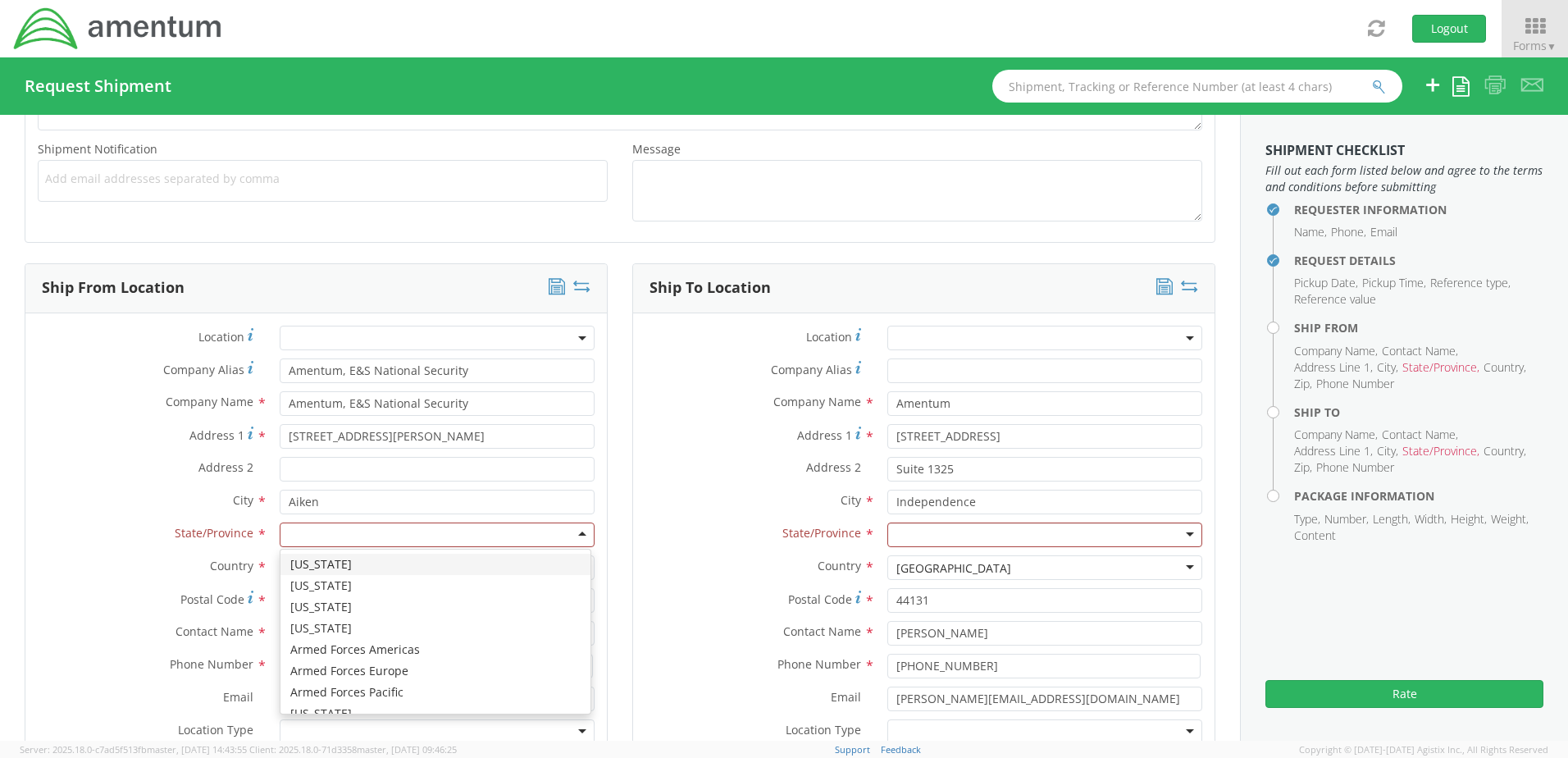
type input "S"
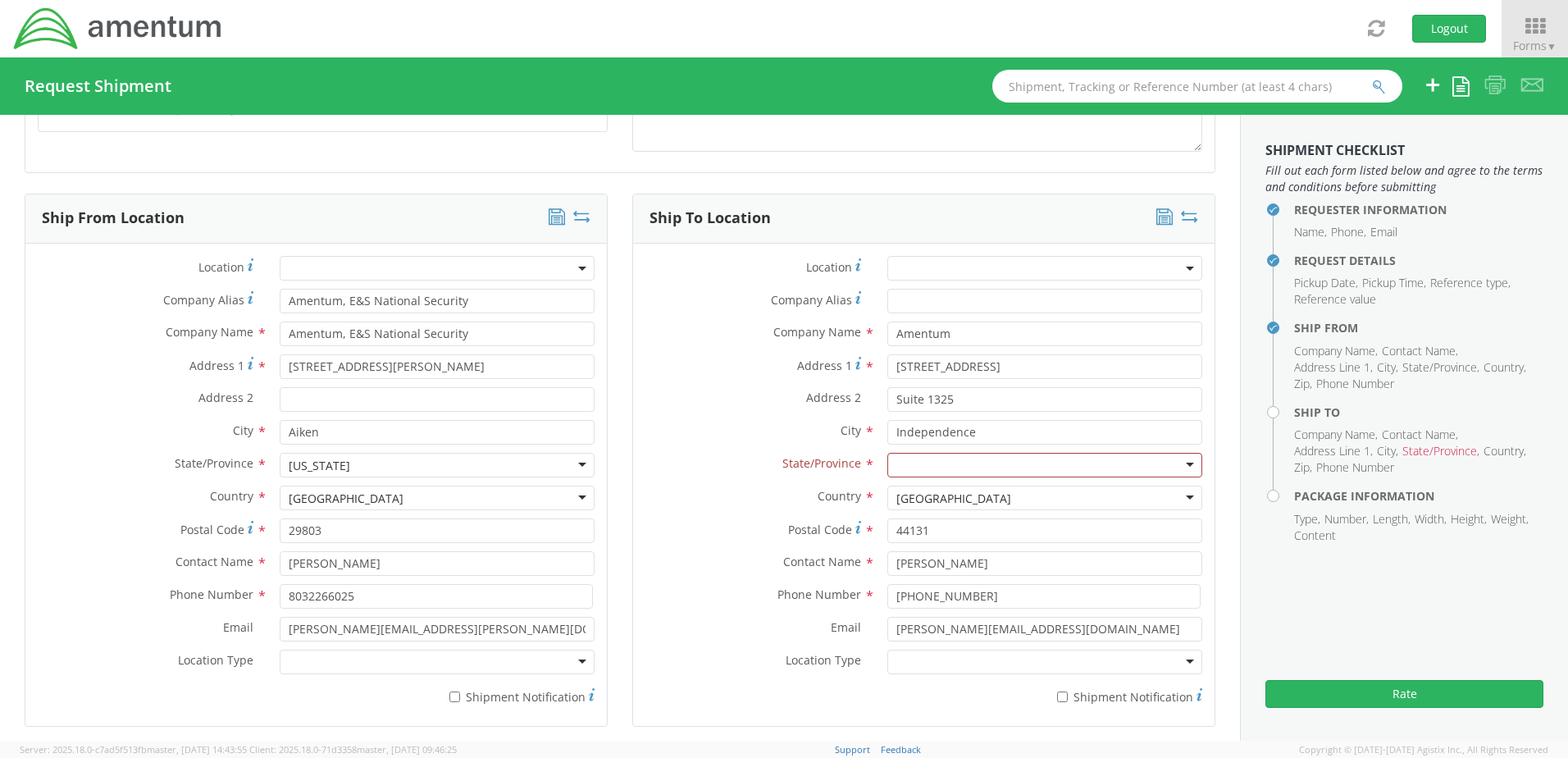
scroll to position [660, 0]
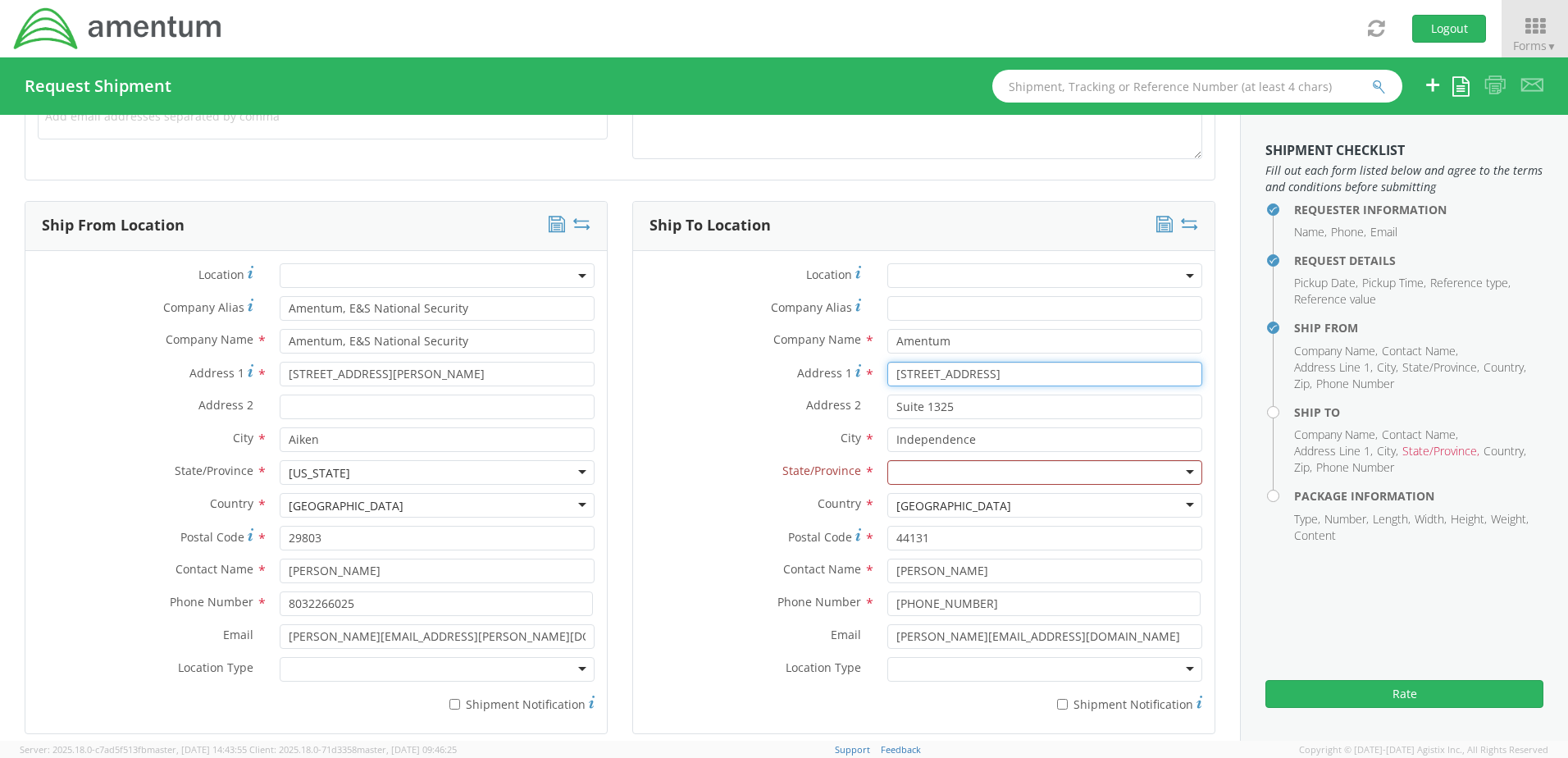
drag, startPoint x: 1016, startPoint y: 371, endPoint x: 884, endPoint y: 377, distance: 132.1
click at [887, 377] on input "[STREET_ADDRESS]" at bounding box center [1044, 373] width 315 height 24
drag, startPoint x: 961, startPoint y: 405, endPoint x: 884, endPoint y: 402, distance: 77.1
click at [887, 402] on input "Suite 1325" at bounding box center [1044, 406] width 315 height 24
drag, startPoint x: 980, startPoint y: 439, endPoint x: 881, endPoint y: 440, distance: 99.0
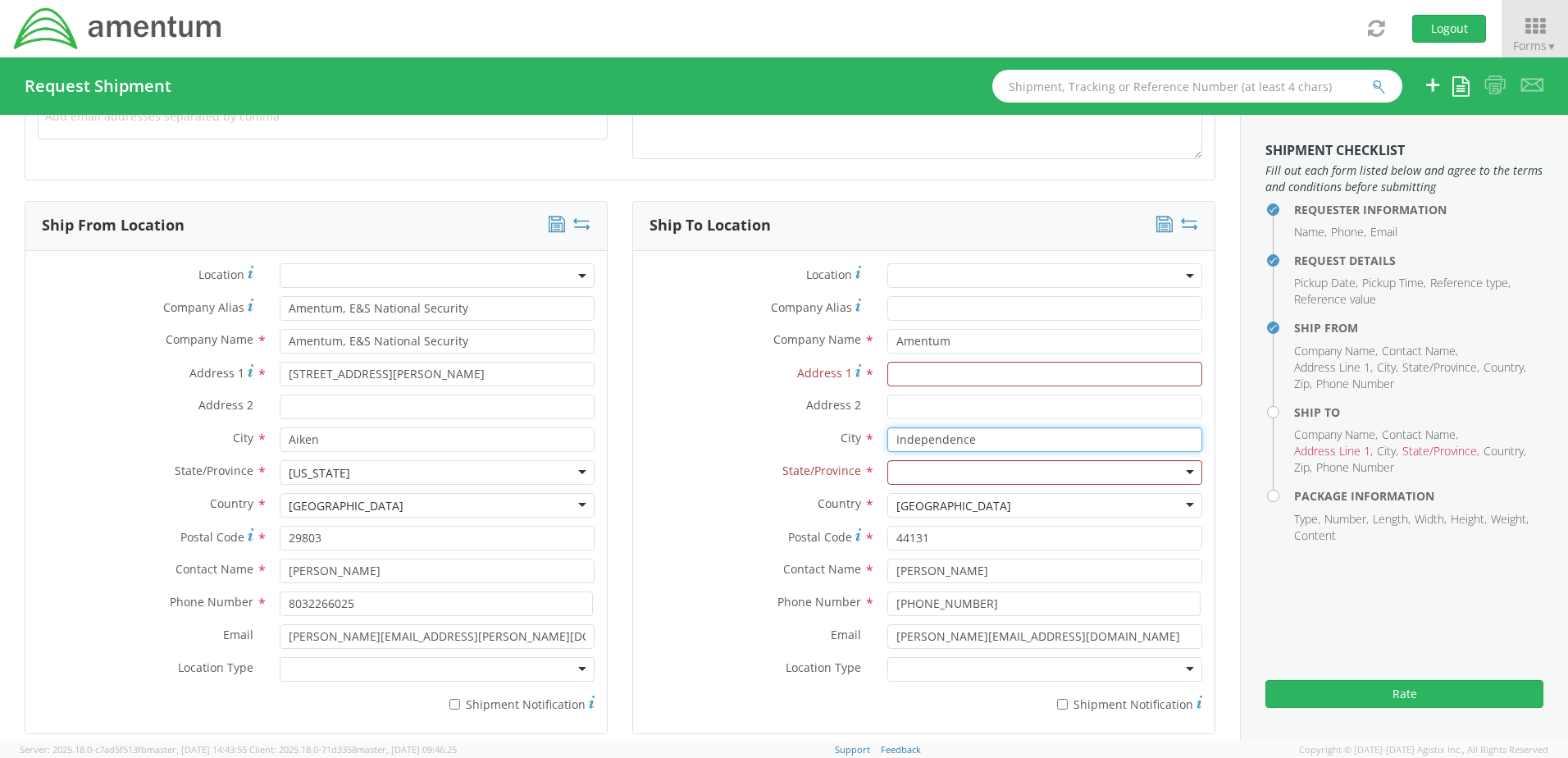
click at [887, 440] on input "Independence" at bounding box center [1044, 439] width 315 height 24
drag, startPoint x: 1010, startPoint y: 572, endPoint x: 877, endPoint y: 580, distance: 133.2
click at [877, 515] on div "[PERSON_NAME]" at bounding box center [1044, 570] width 339 height 24
click at [916, 374] on input "Address 1 *" at bounding box center [1044, 373] width 315 height 24
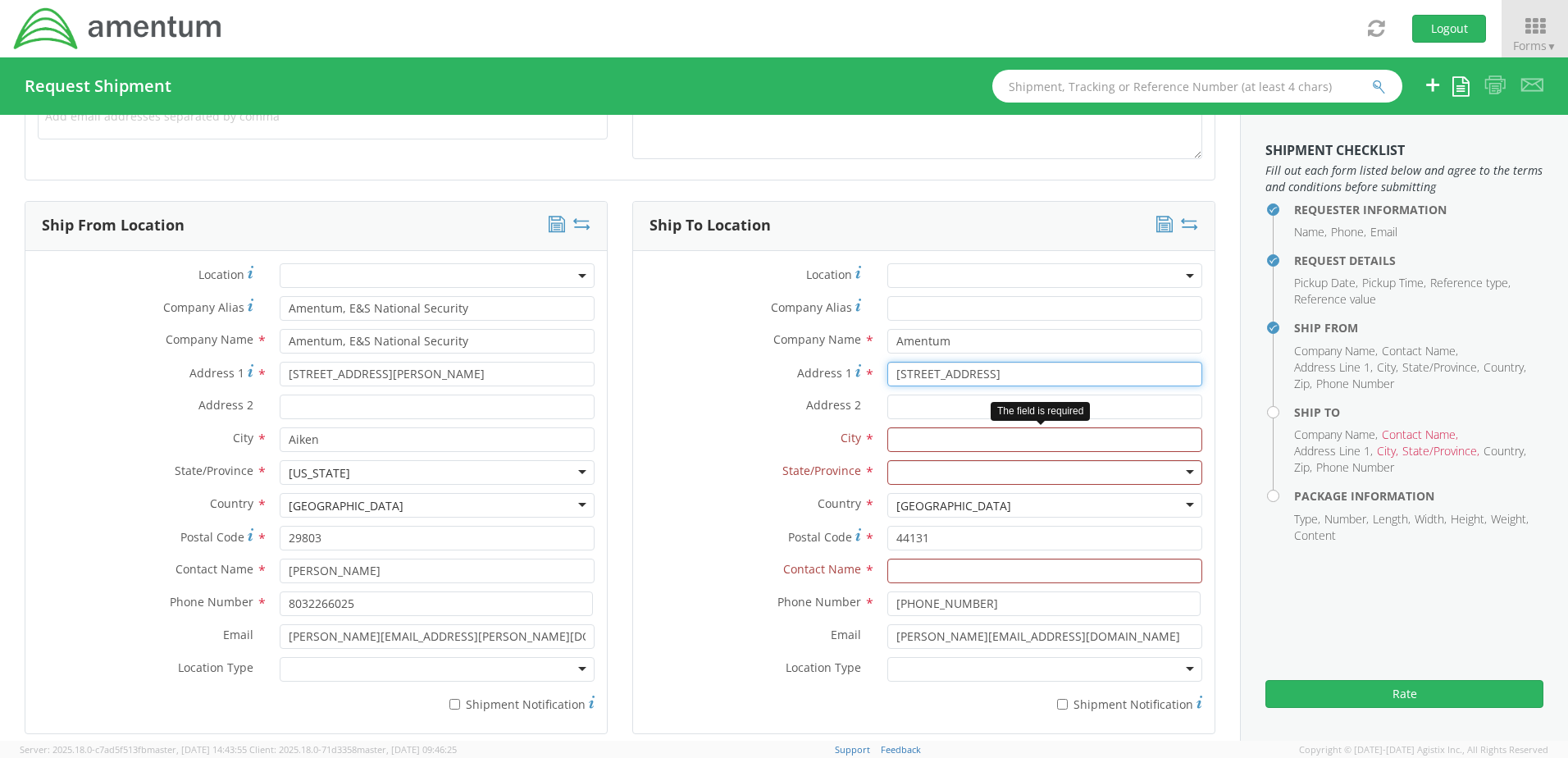
type input "[STREET_ADDRESS]"
click at [922, 439] on input "text" at bounding box center [1044, 439] width 315 height 24
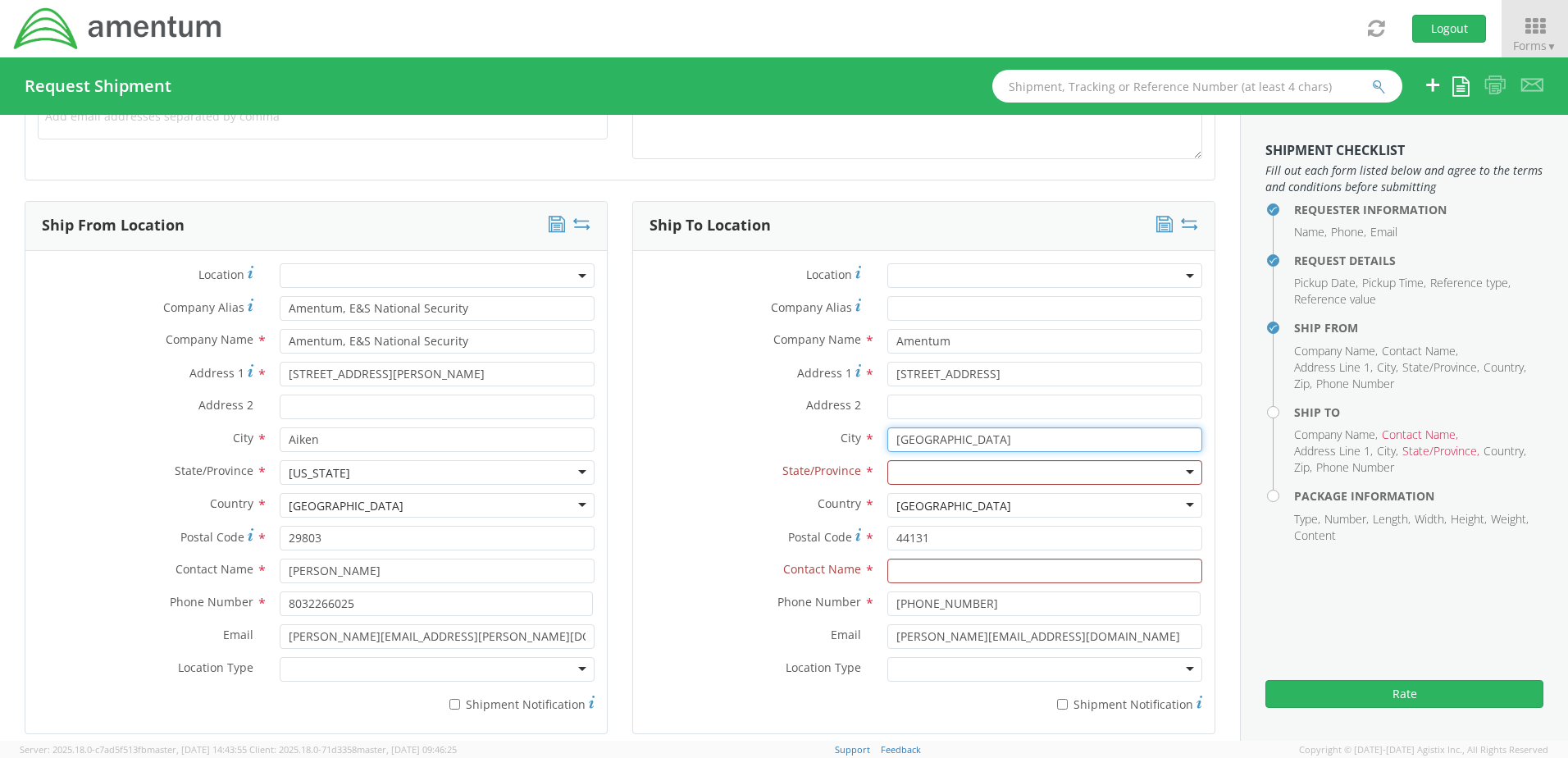
type input "[GEOGRAPHIC_DATA]"
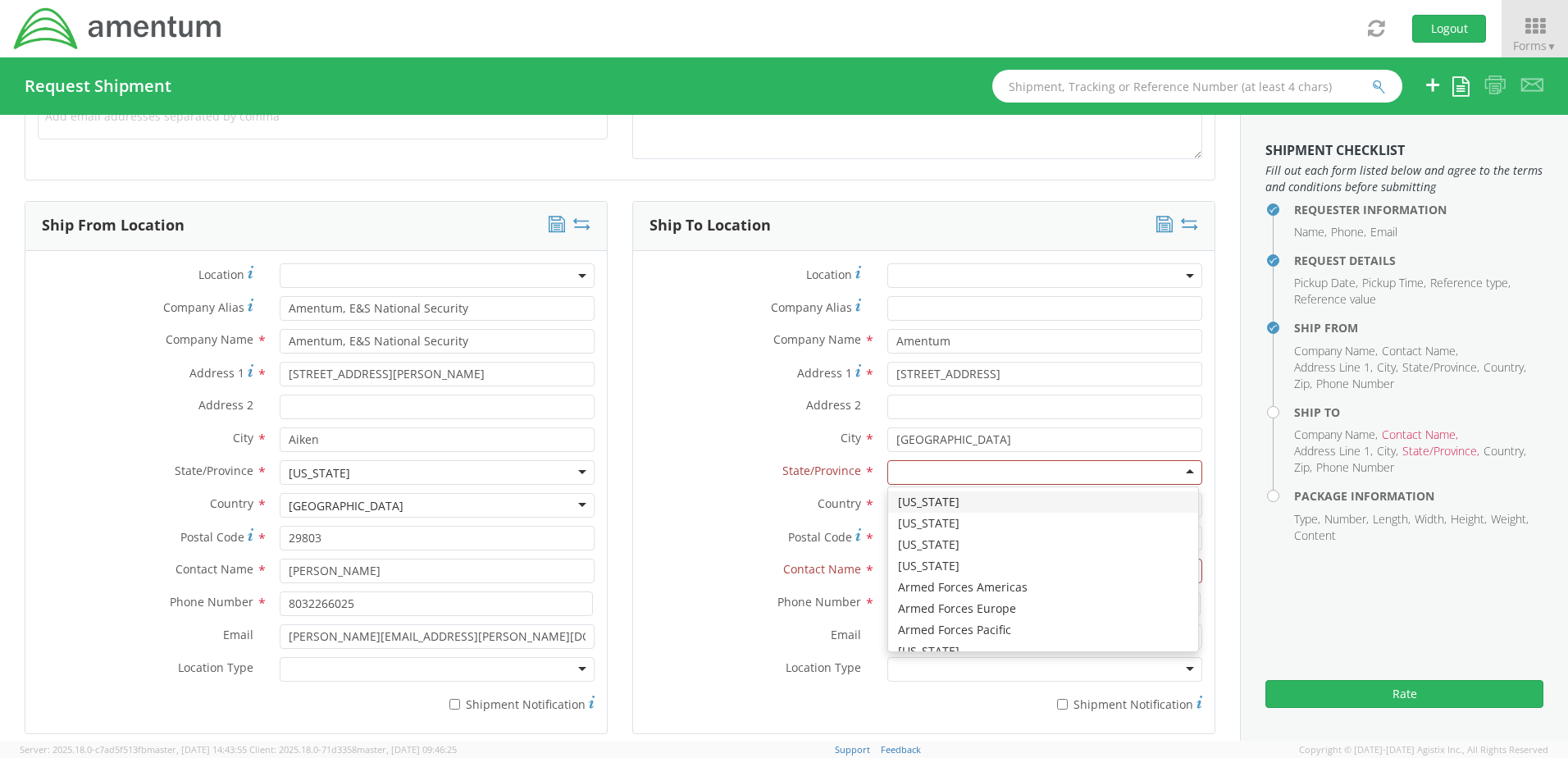
type input "G"
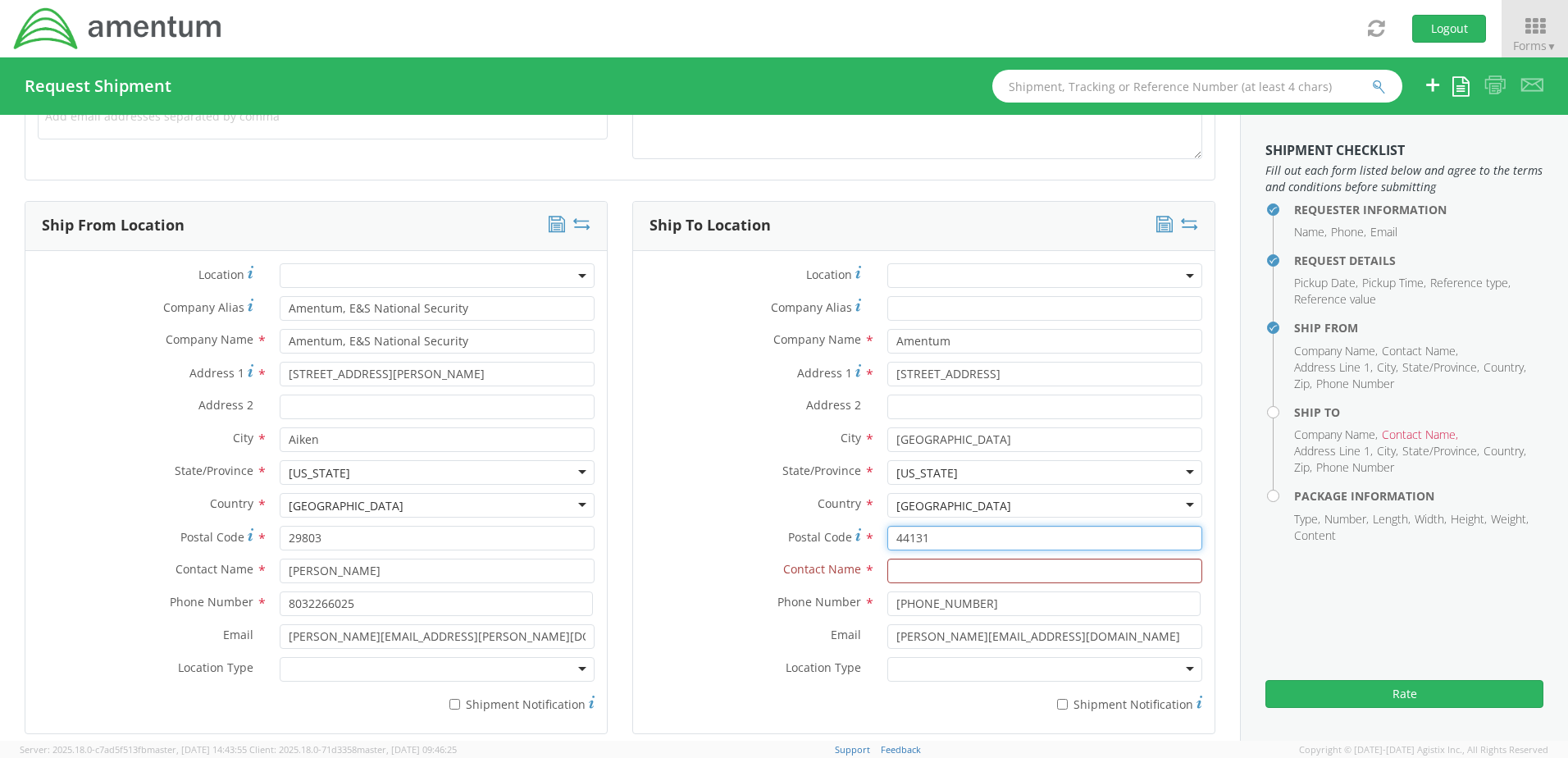
drag, startPoint x: 943, startPoint y: 537, endPoint x: 878, endPoint y: 539, distance: 65.0
click at [887, 515] on input "44131" at bounding box center [1044, 537] width 315 height 24
type input "30281"
click at [911, 515] on input "text" at bounding box center [1044, 570] width 315 height 24
type input "Lockbox 116323"
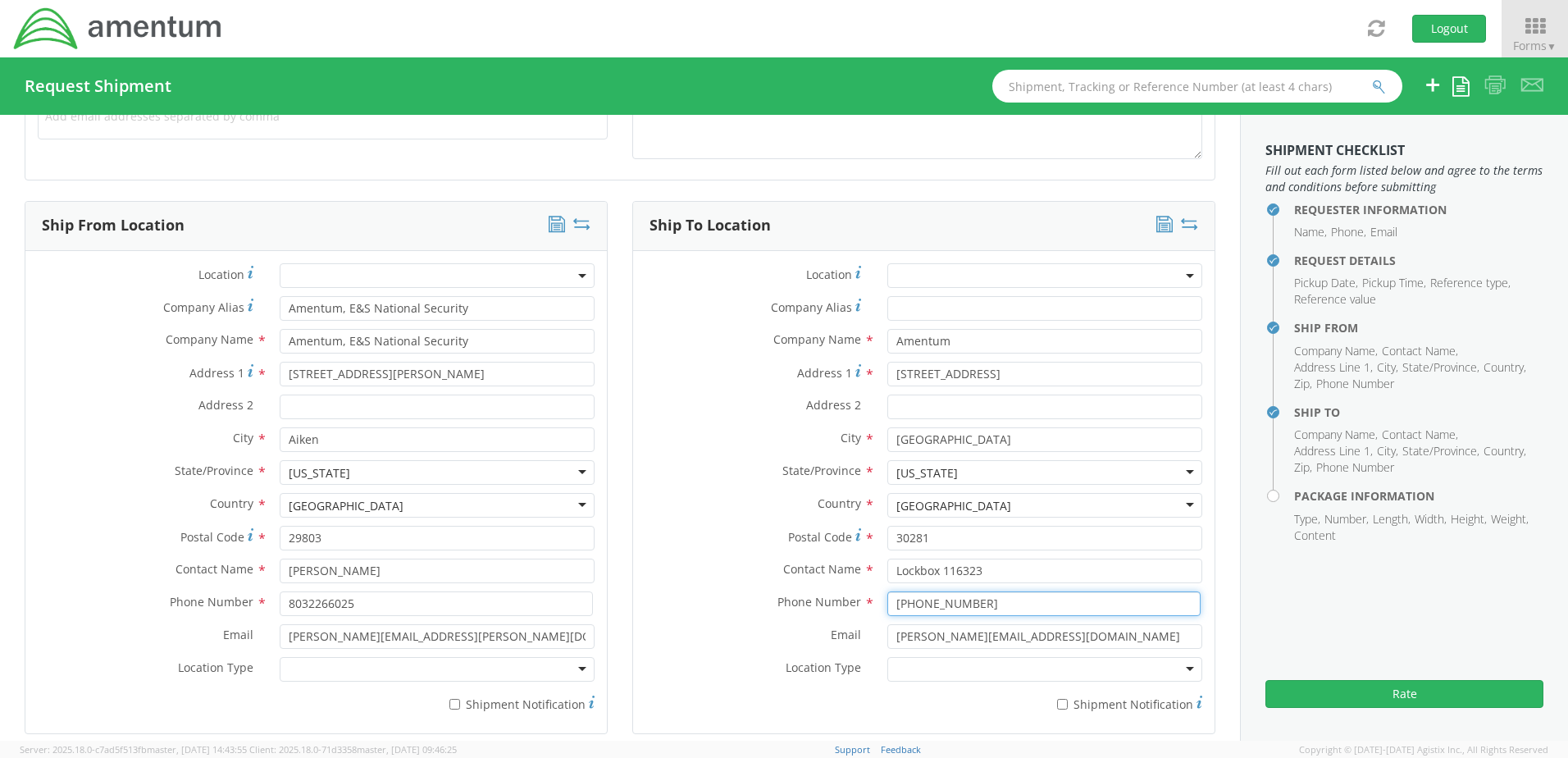
drag, startPoint x: 990, startPoint y: 603, endPoint x: 883, endPoint y: 605, distance: 107.0
click at [887, 515] on input "[PHONE_NUMBER]" at bounding box center [1043, 603] width 313 height 24
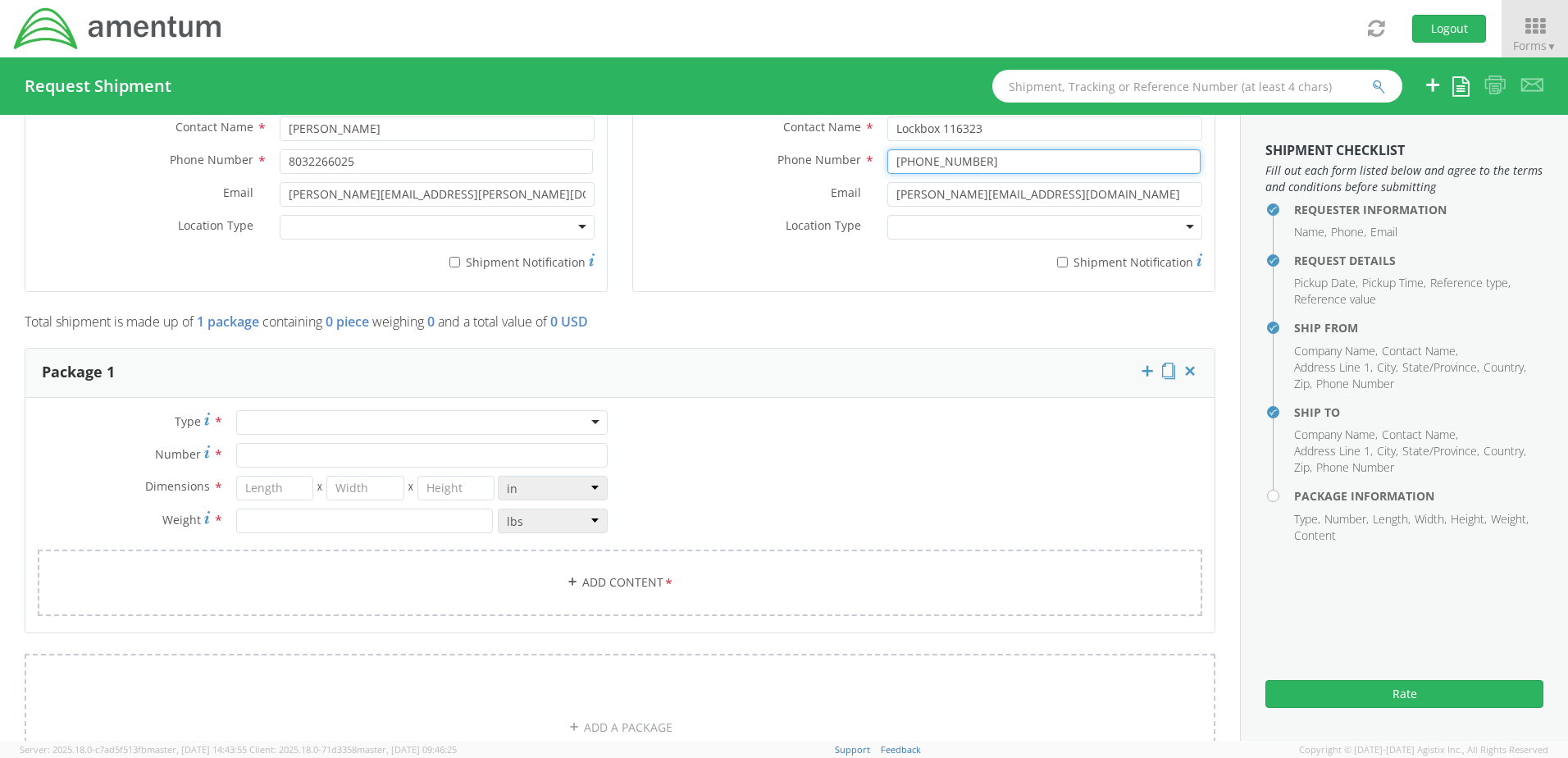
scroll to position [1105, 0]
type input "[PHONE_NUMBER]"
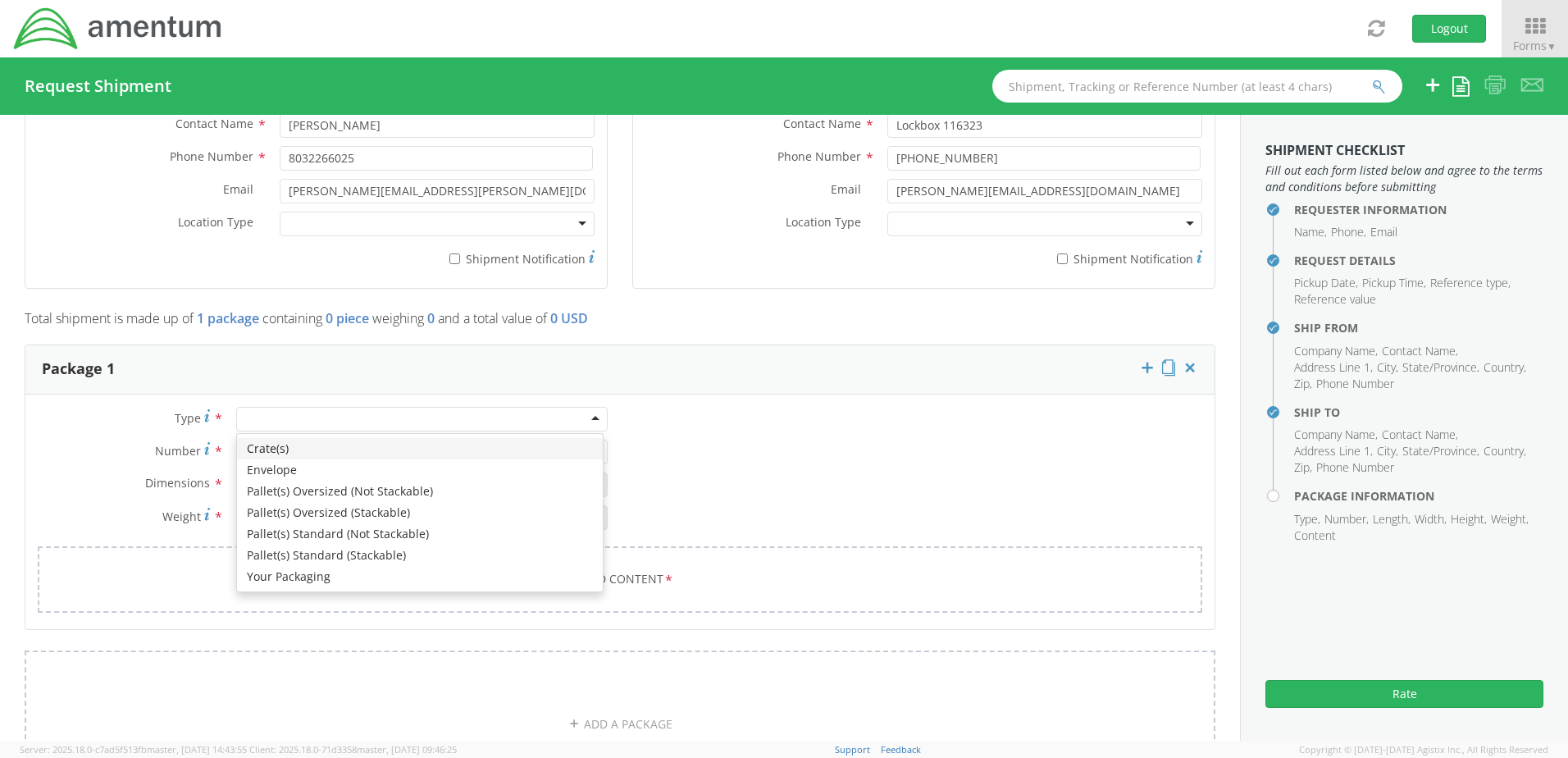
click at [588, 415] on div at bounding box center [422, 418] width 371 height 24
type input "1"
type input "9.5"
type input "12.5"
type input "0.25"
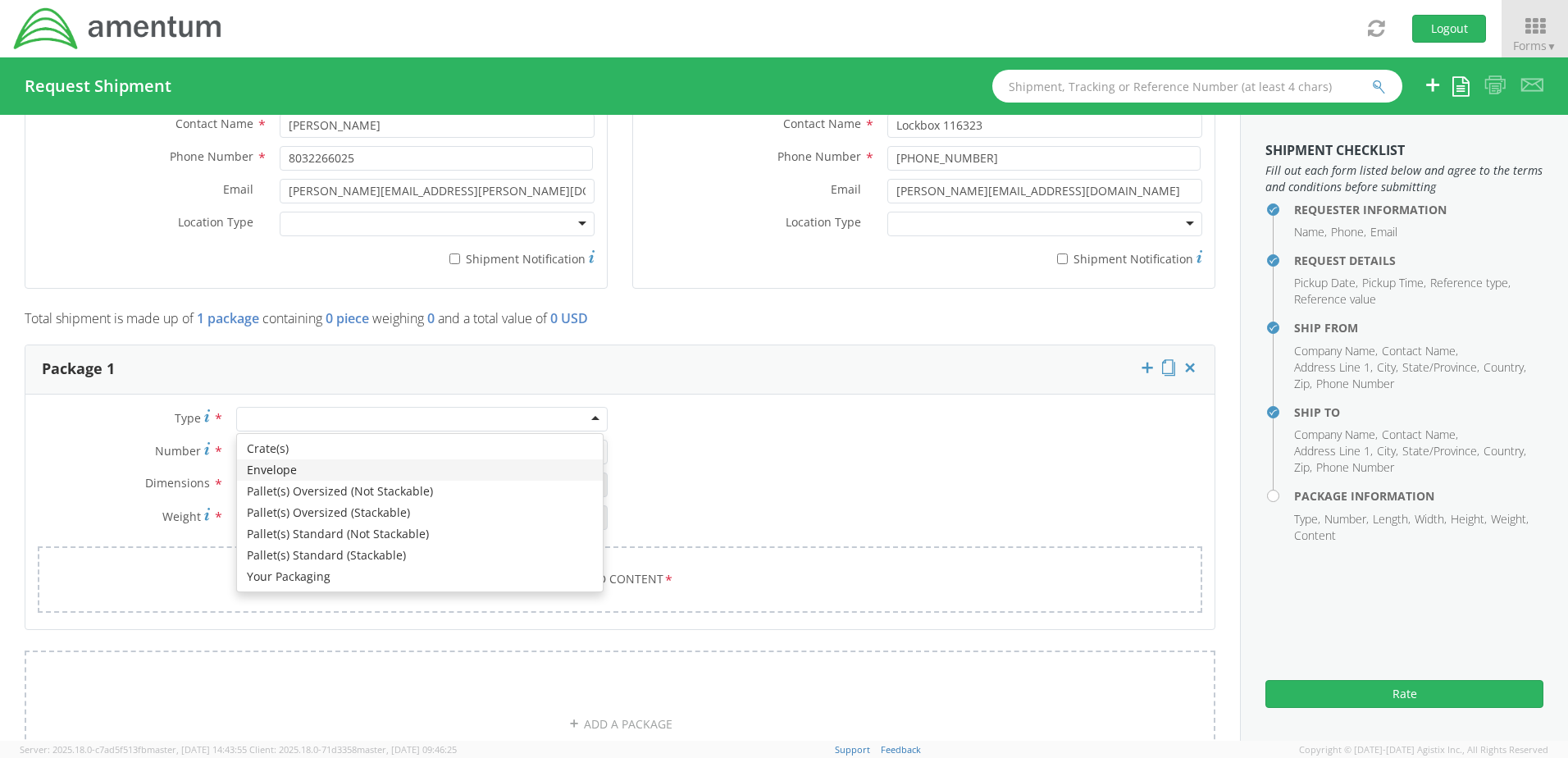
type input "1"
click at [591, 418] on div "Envelope" at bounding box center [422, 418] width 371 height 24
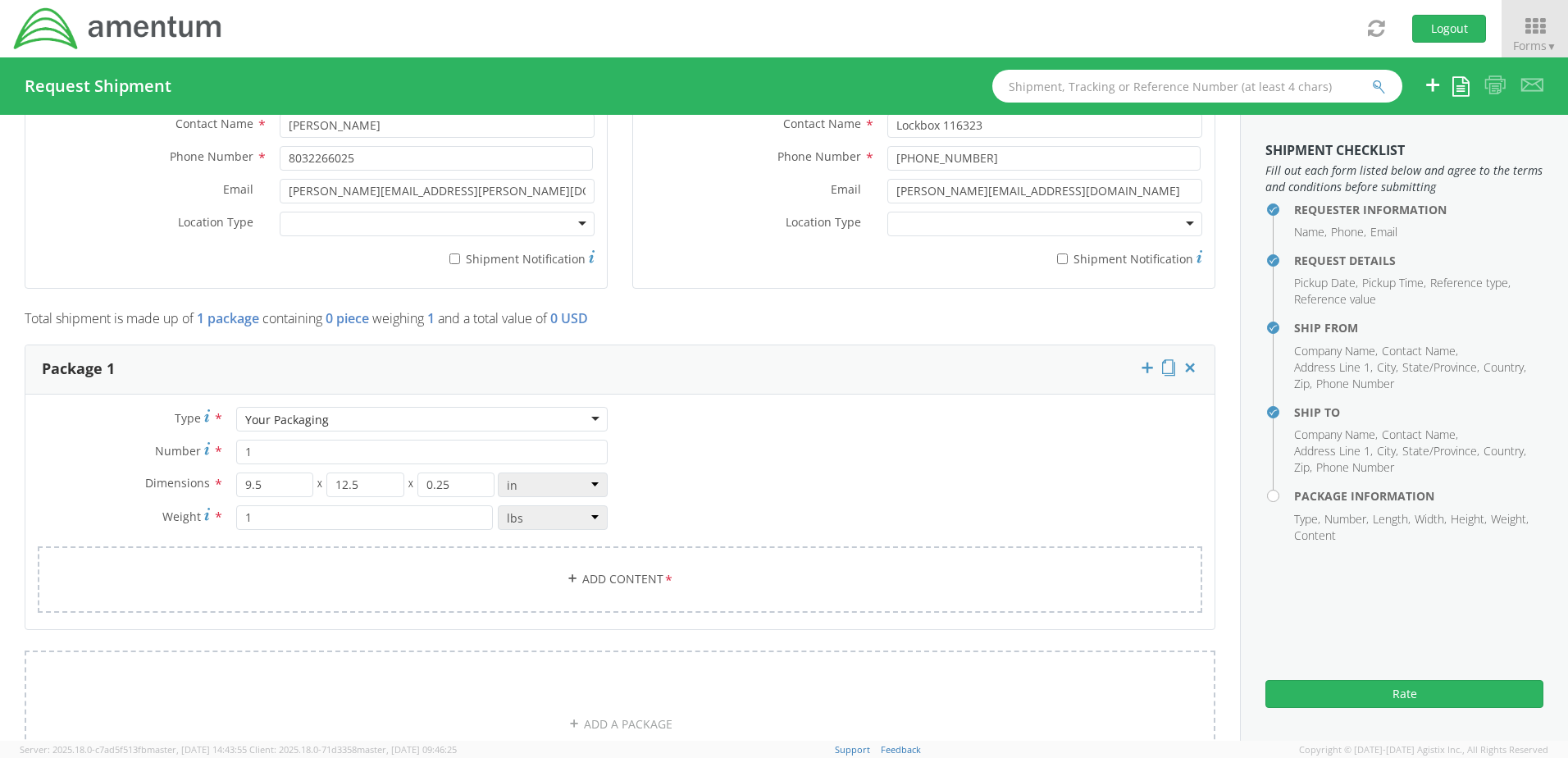
click at [587, 417] on div "Your Packaging" at bounding box center [422, 418] width 371 height 24
click at [766, 515] on link "Add Content *" at bounding box center [620, 579] width 1164 height 66
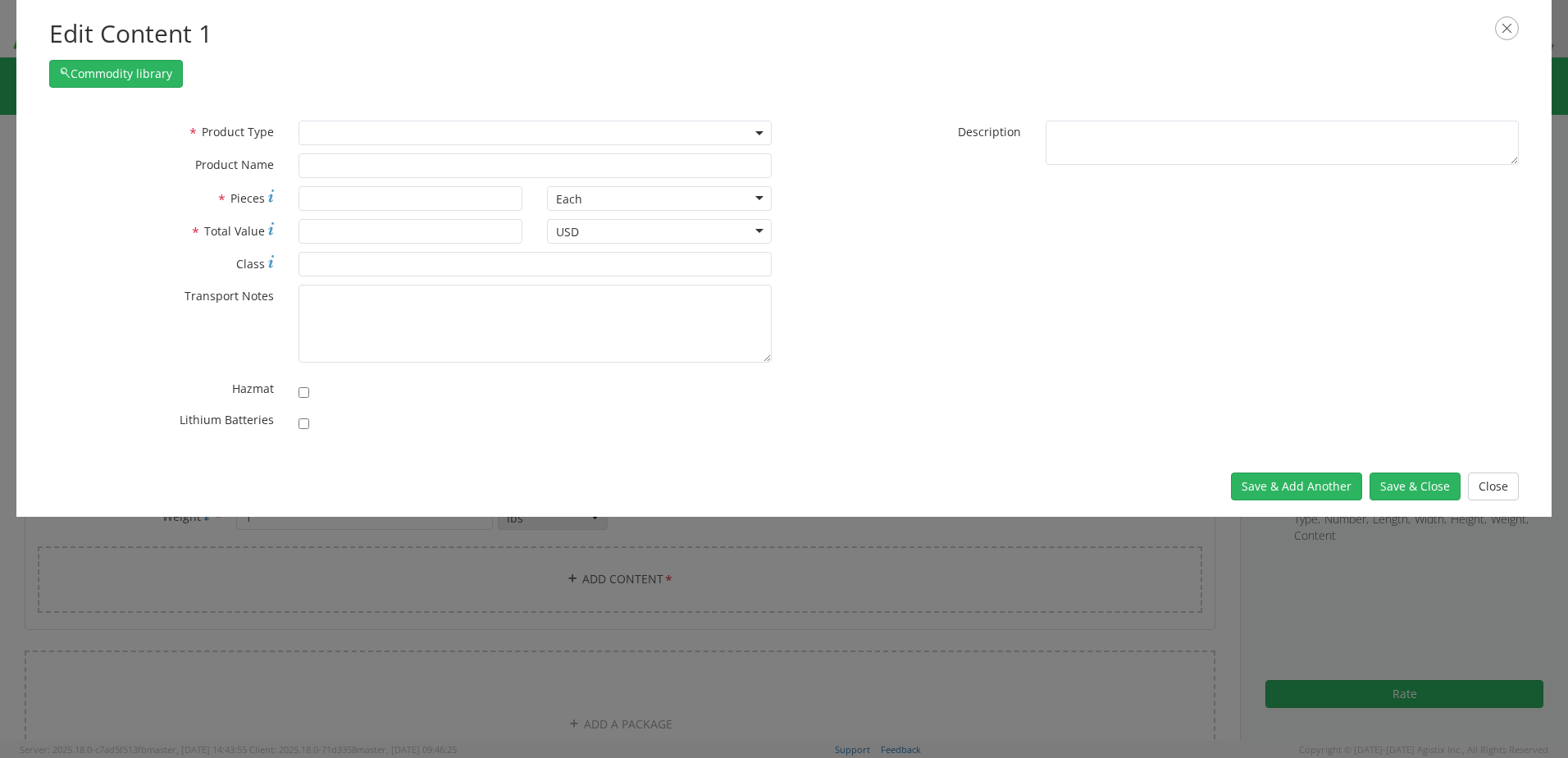
click at [758, 131] on b at bounding box center [759, 133] width 8 height 4
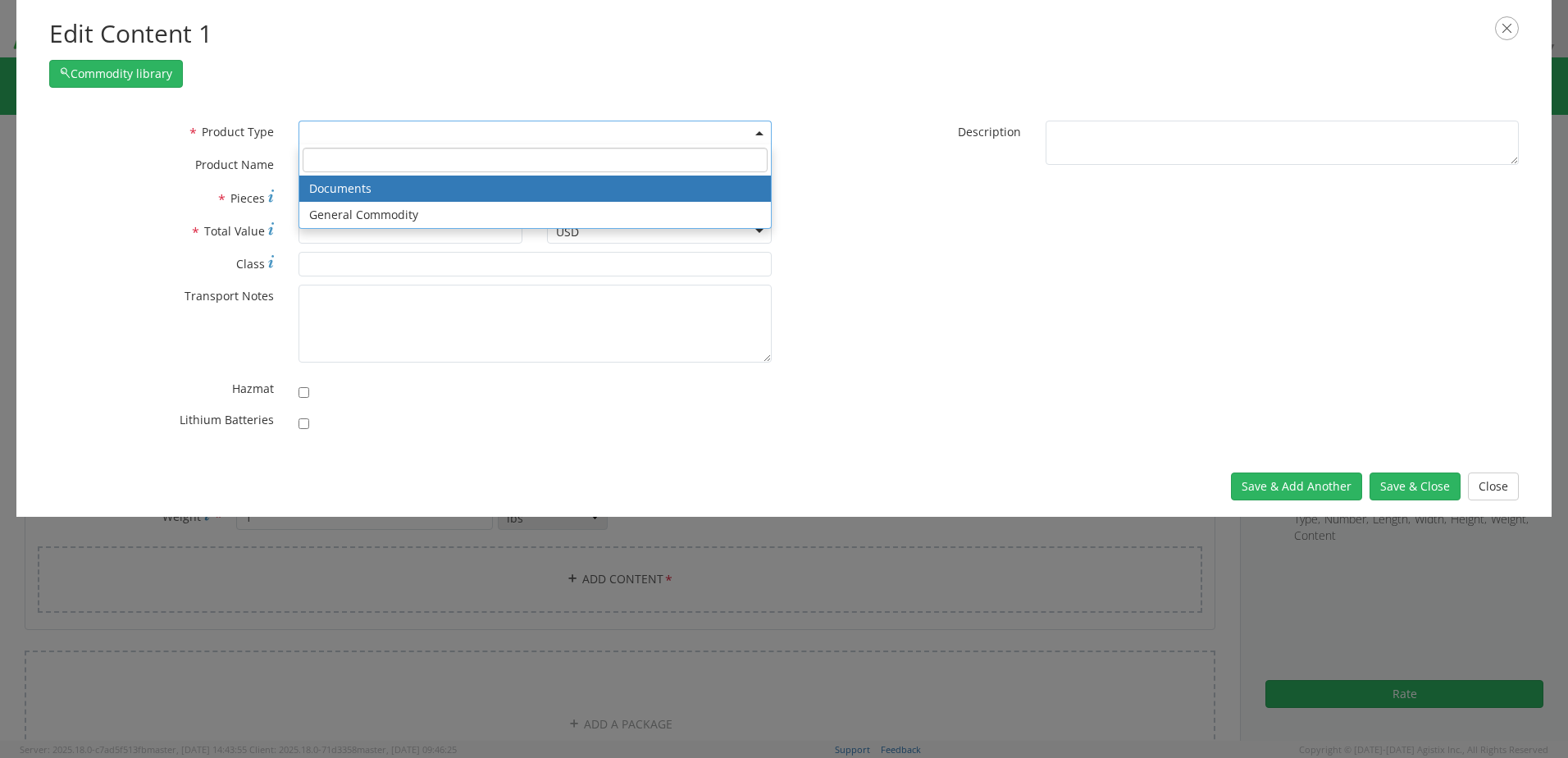
select select "DOCUMENT"
type input "Documents"
type input "1"
type textarea "Documents"
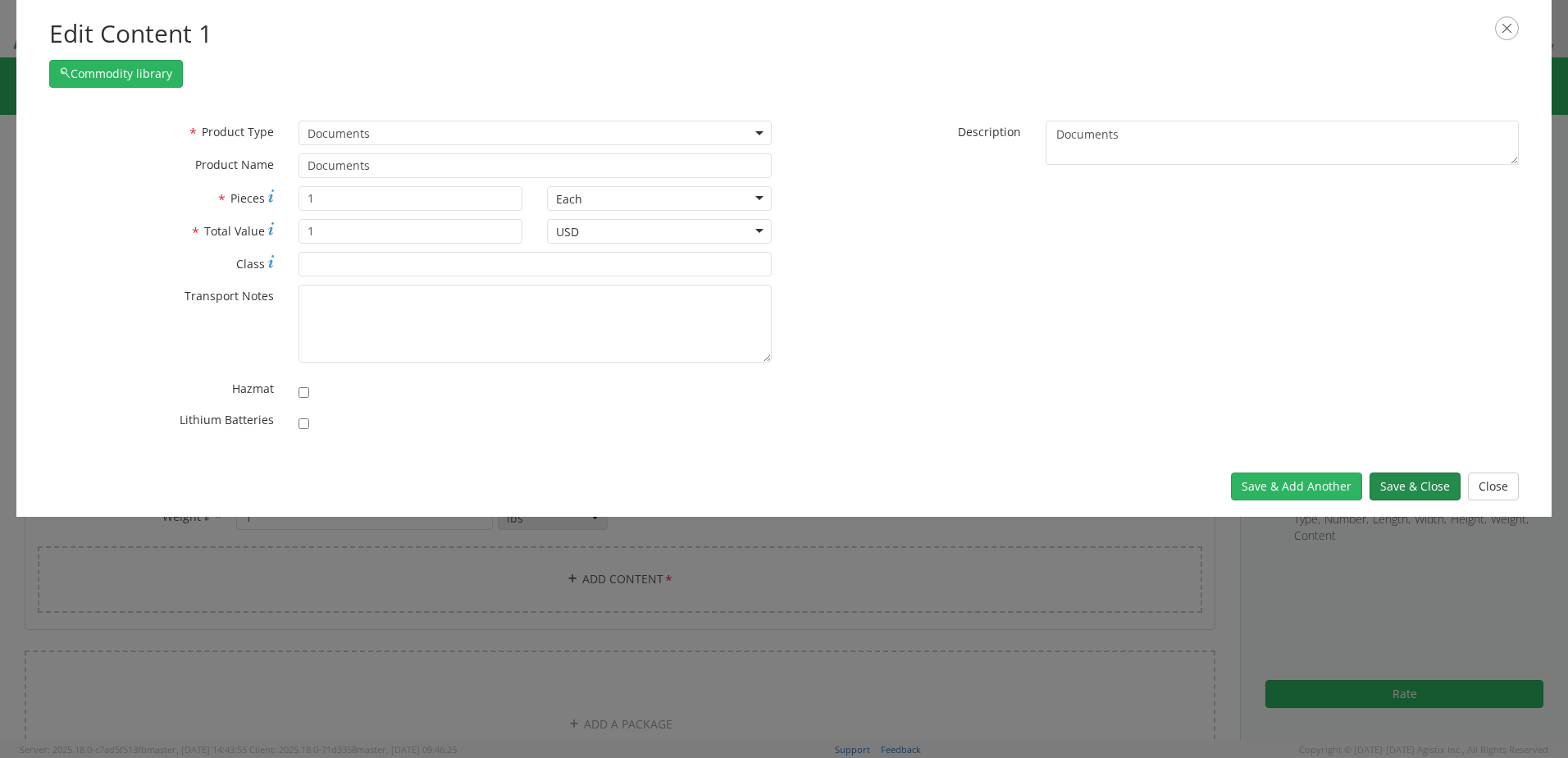
click at [1029, 481] on button "Save & Close" at bounding box center [1415, 486] width 91 height 28
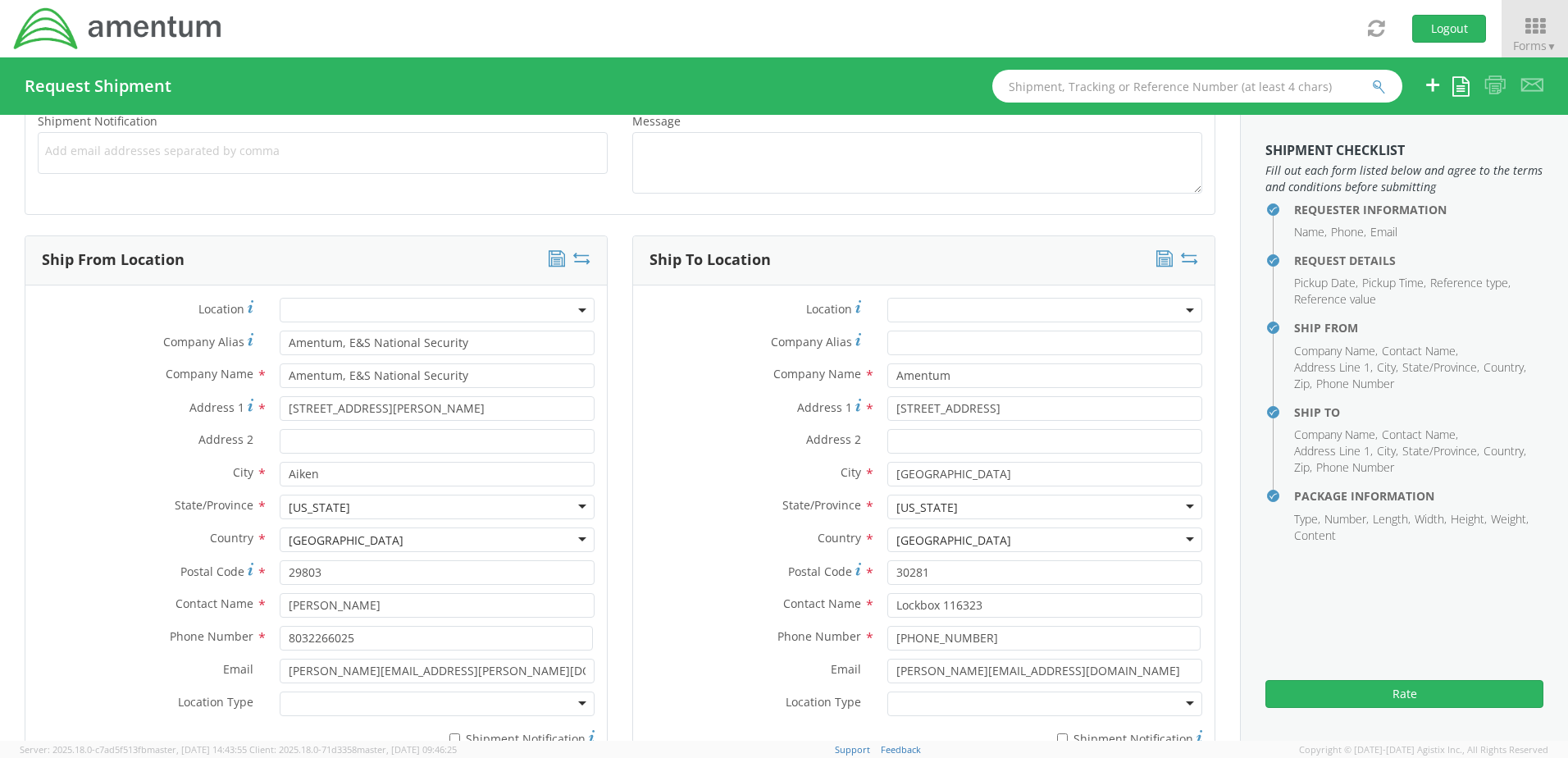
scroll to position [640, 0]
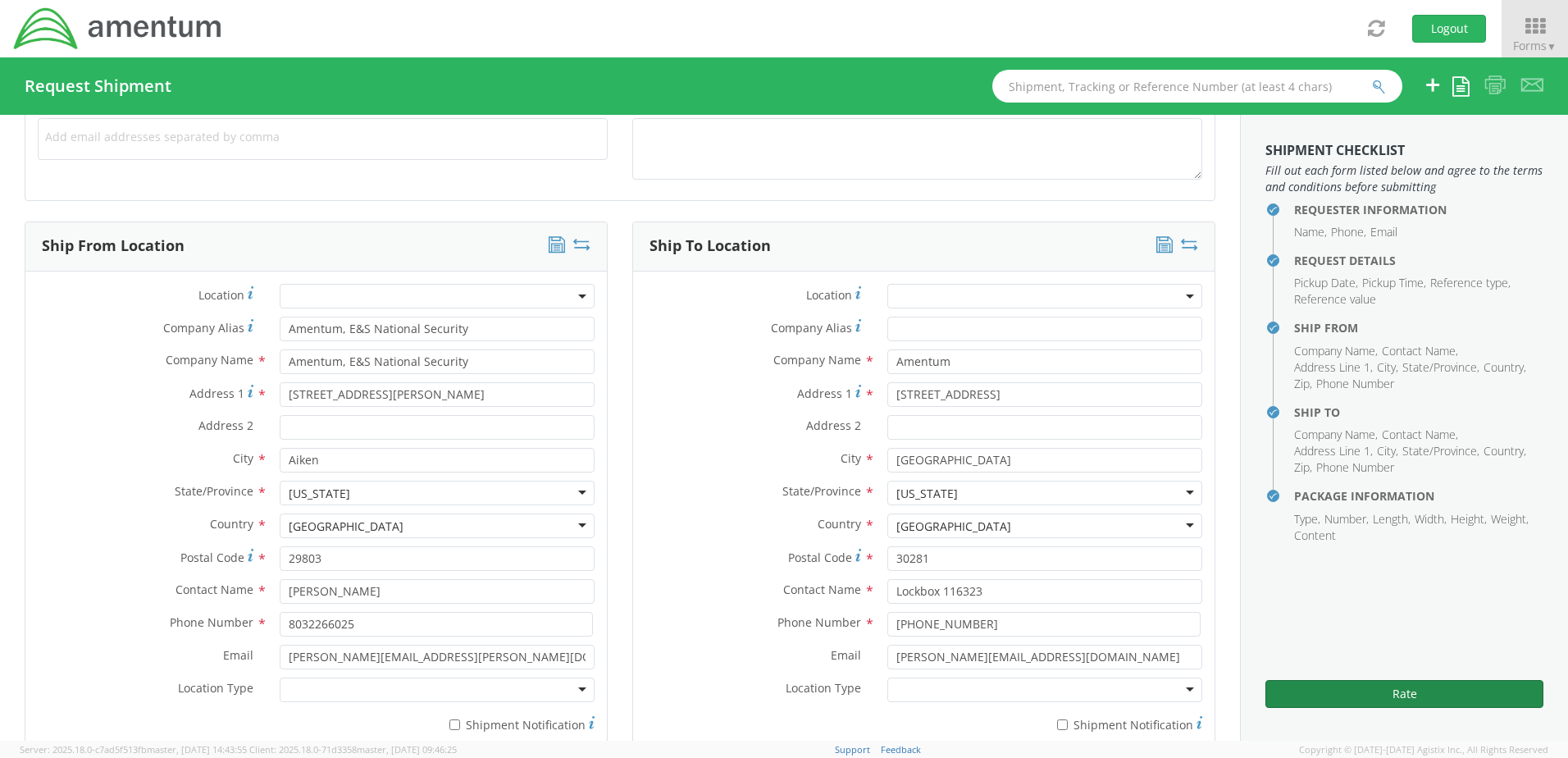
click at [1029, 515] on button "Rate" at bounding box center [1404, 693] width 278 height 28
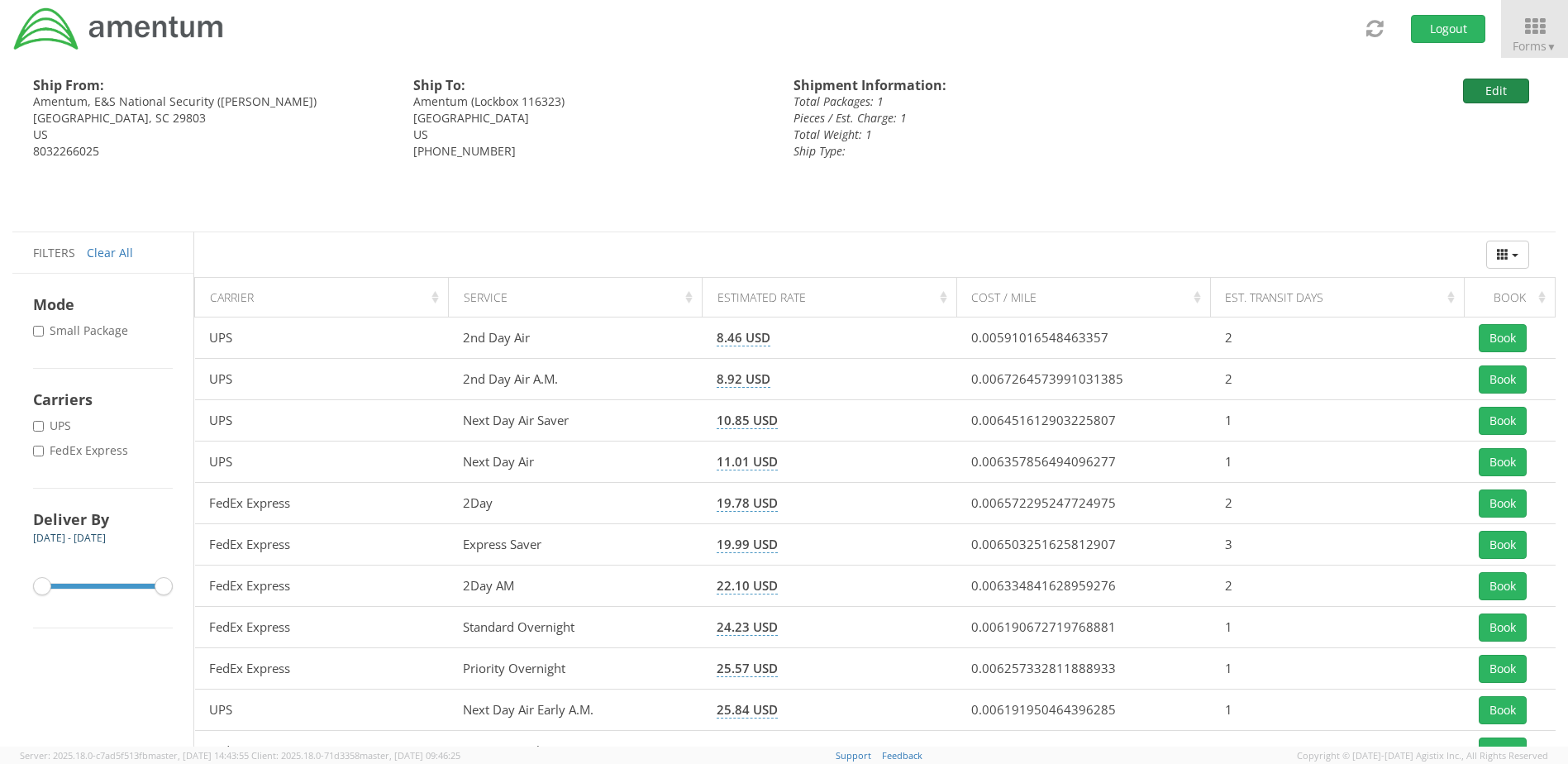
click at [1037, 92] on button "Edit" at bounding box center [1496, 90] width 66 height 24
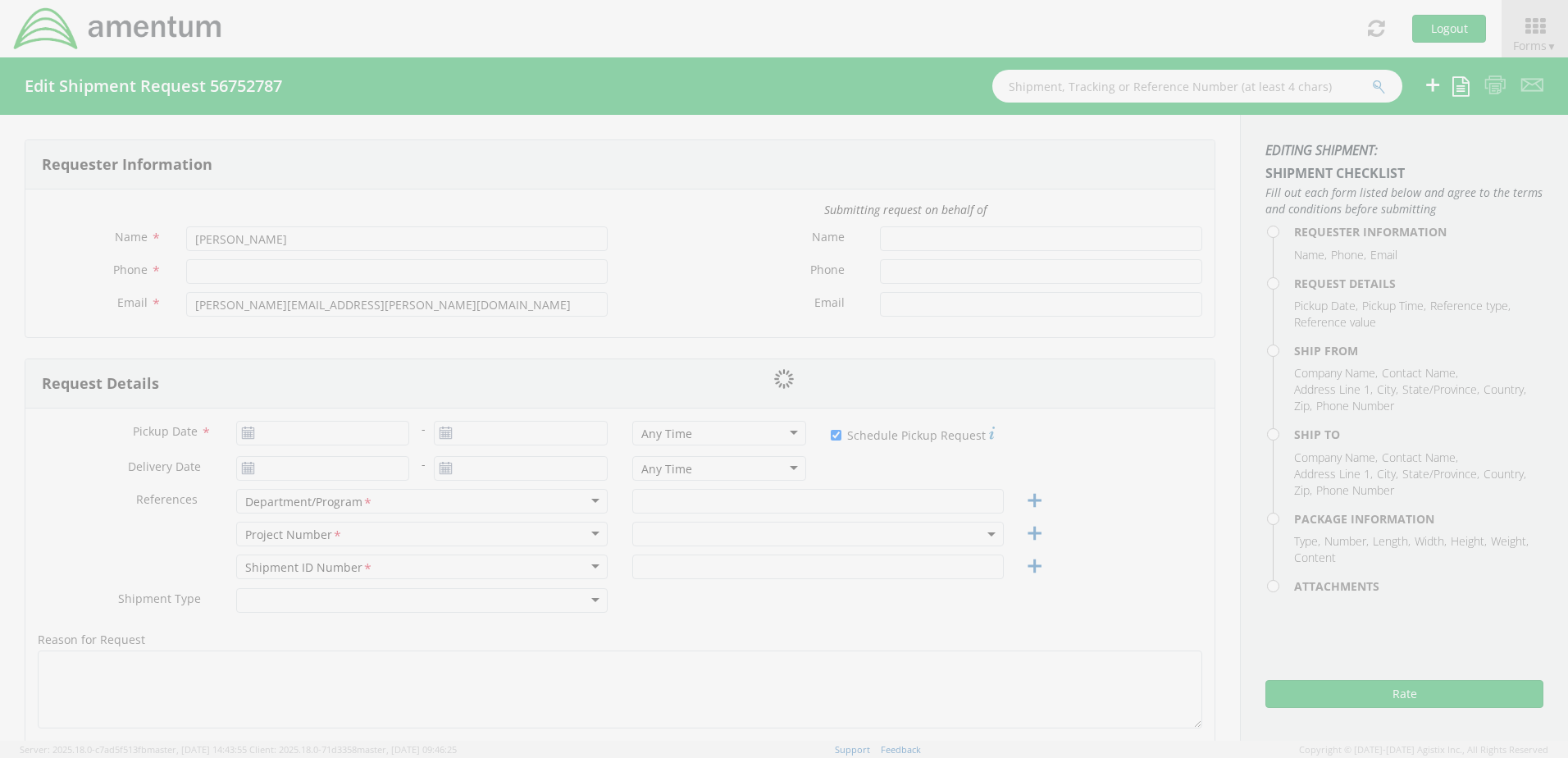
type input "8032266025"
type input "[DATE]"
checkbox input "true"
type input "E&S NS"
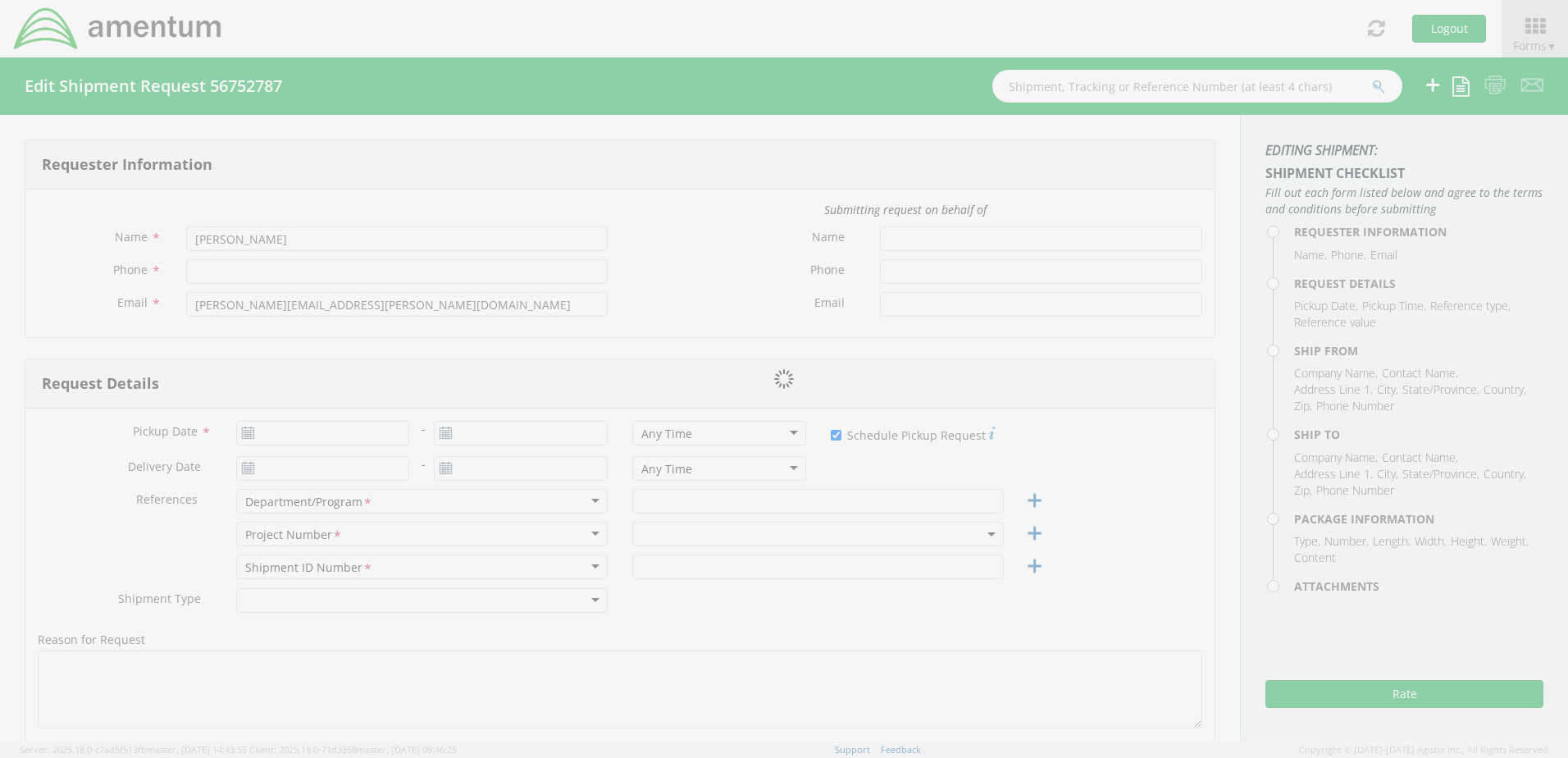
type input "Regular"
select select
type input "Amentum, E&S National Security"
type input "[STREET_ADDRESS][PERSON_NAME]"
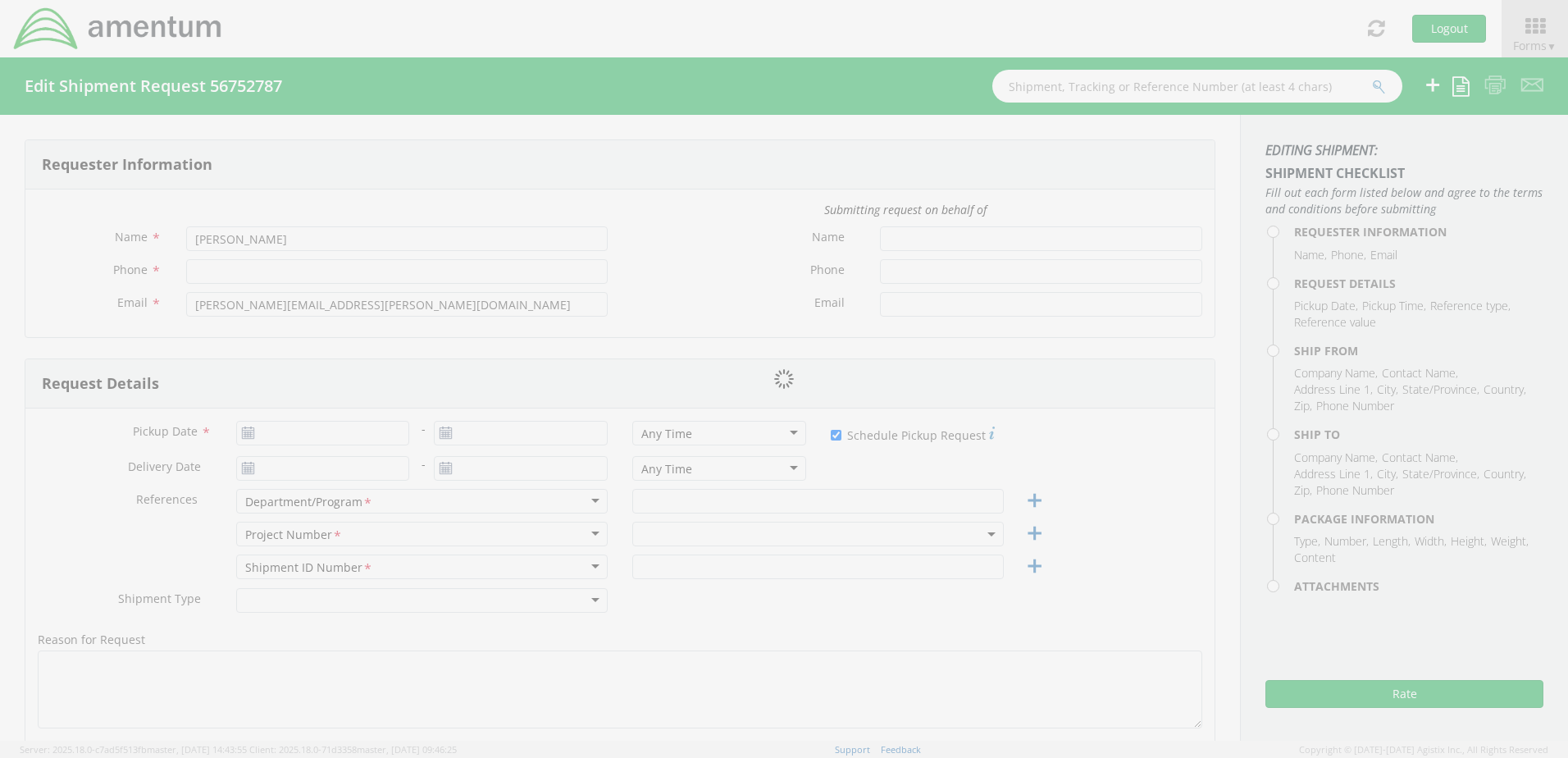
type input "Aiken"
type input "29803"
type input "[PERSON_NAME]"
type input "8032266025"
type input "[PERSON_NAME][EMAIL_ADDRESS][PERSON_NAME][DOMAIN_NAME]"
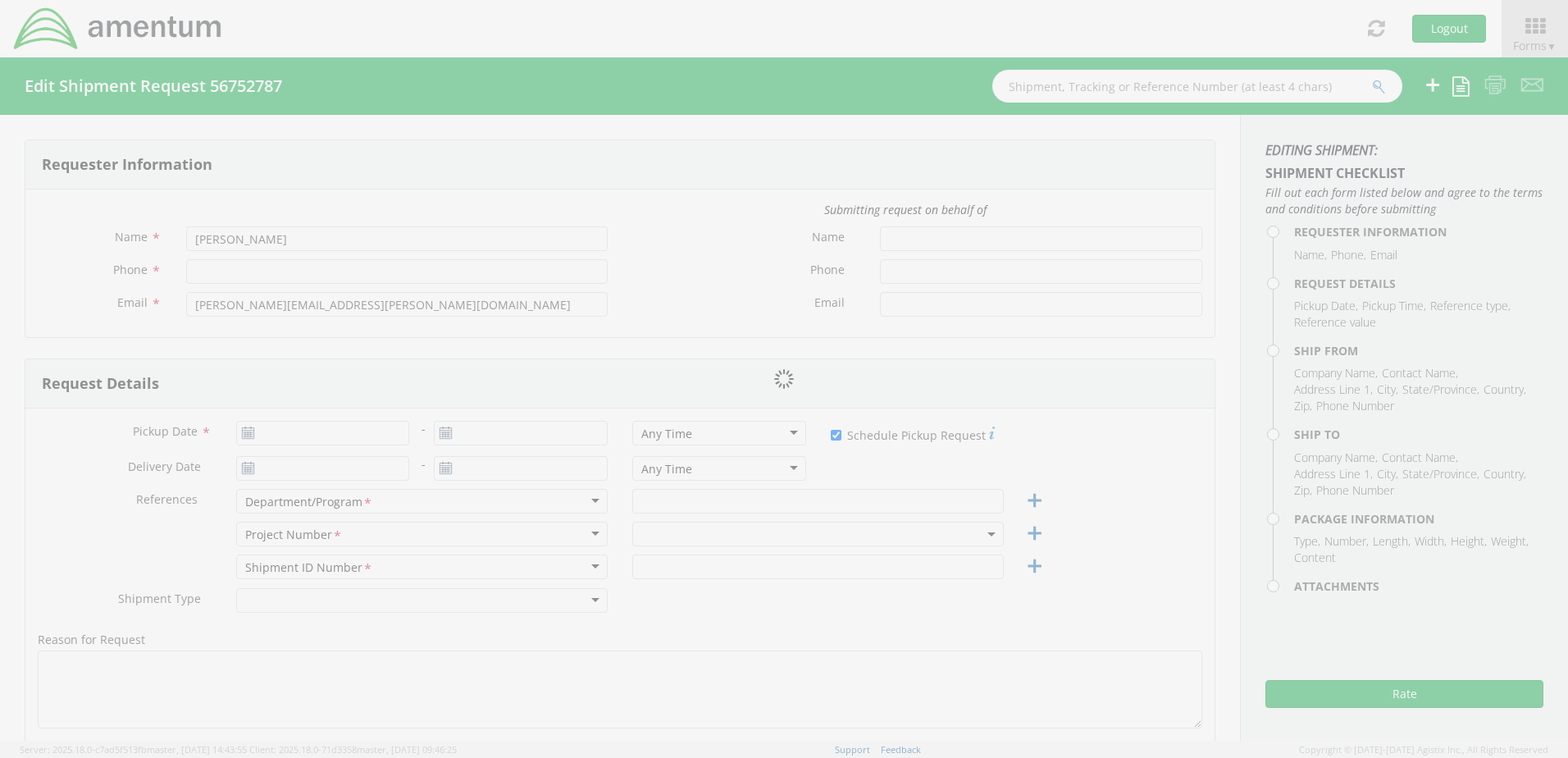
select select
type input "Amentum"
type input "[STREET_ADDRESS]"
type input "[GEOGRAPHIC_DATA]"
type input "30281"
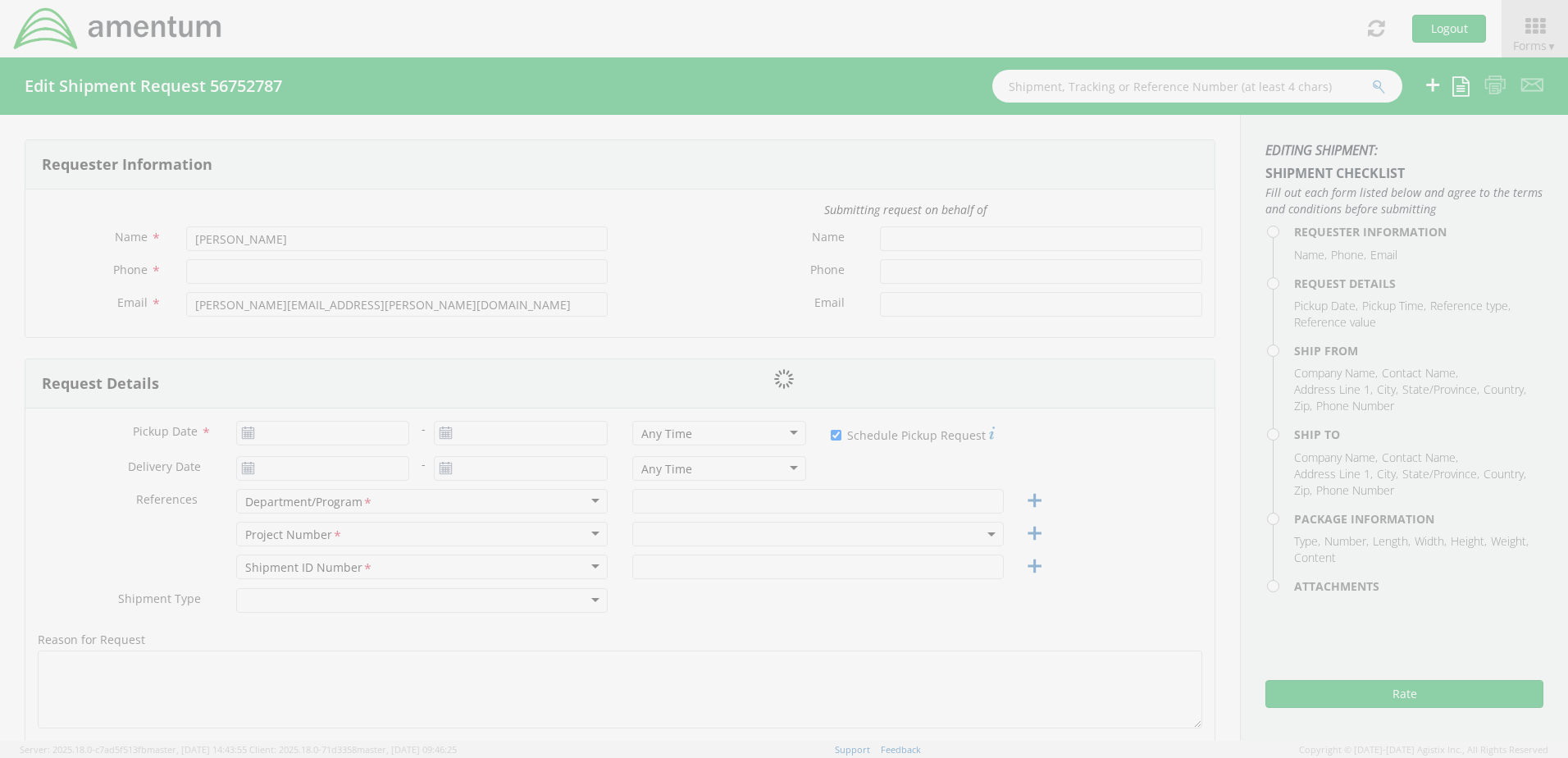
type input "Lockbox 116323"
type input "[PHONE_NUMBER]"
type input "[PERSON_NAME][EMAIL_ADDRESS][DOMAIN_NAME]"
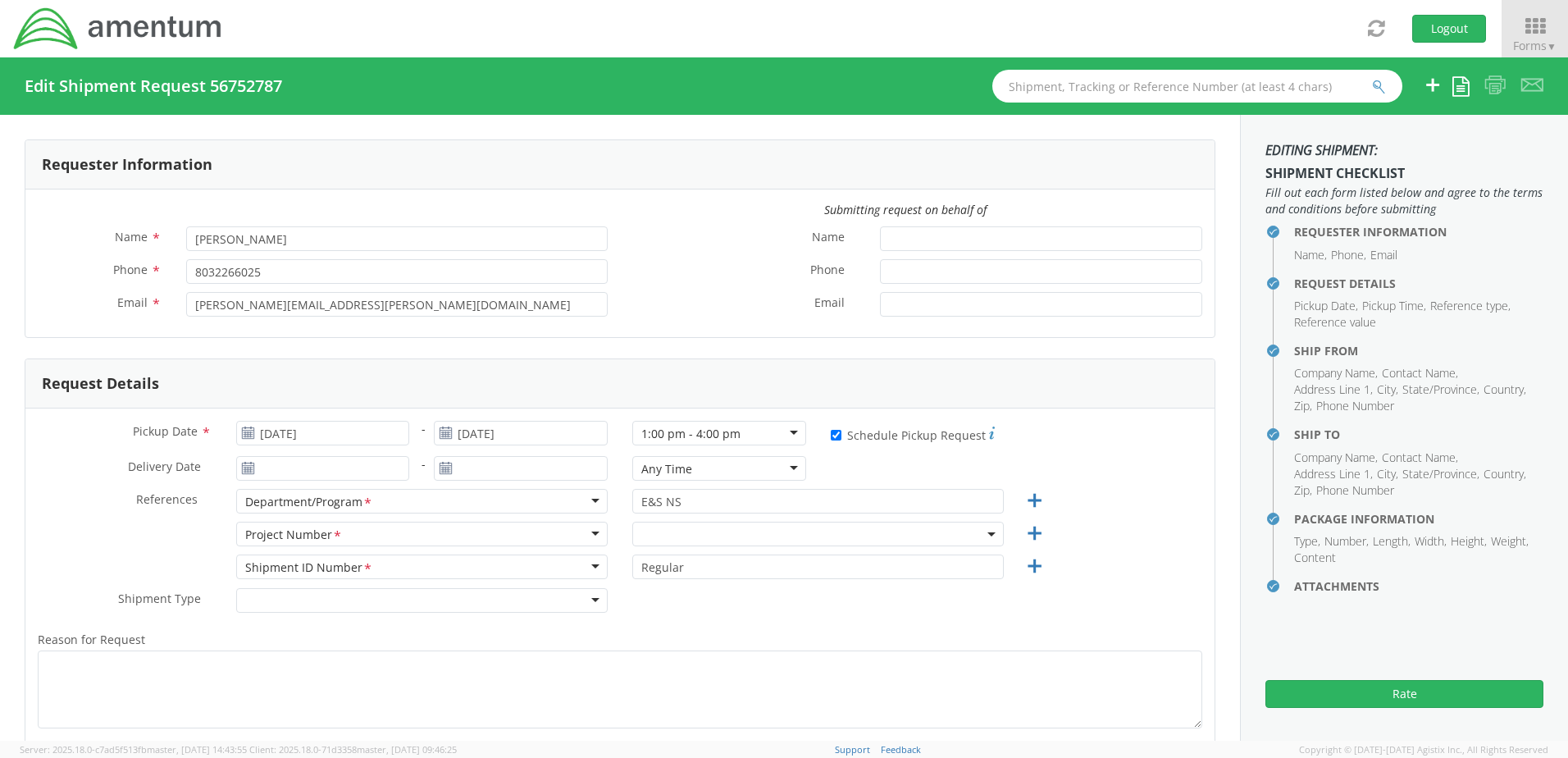
select select "OVHD.100529.00000"
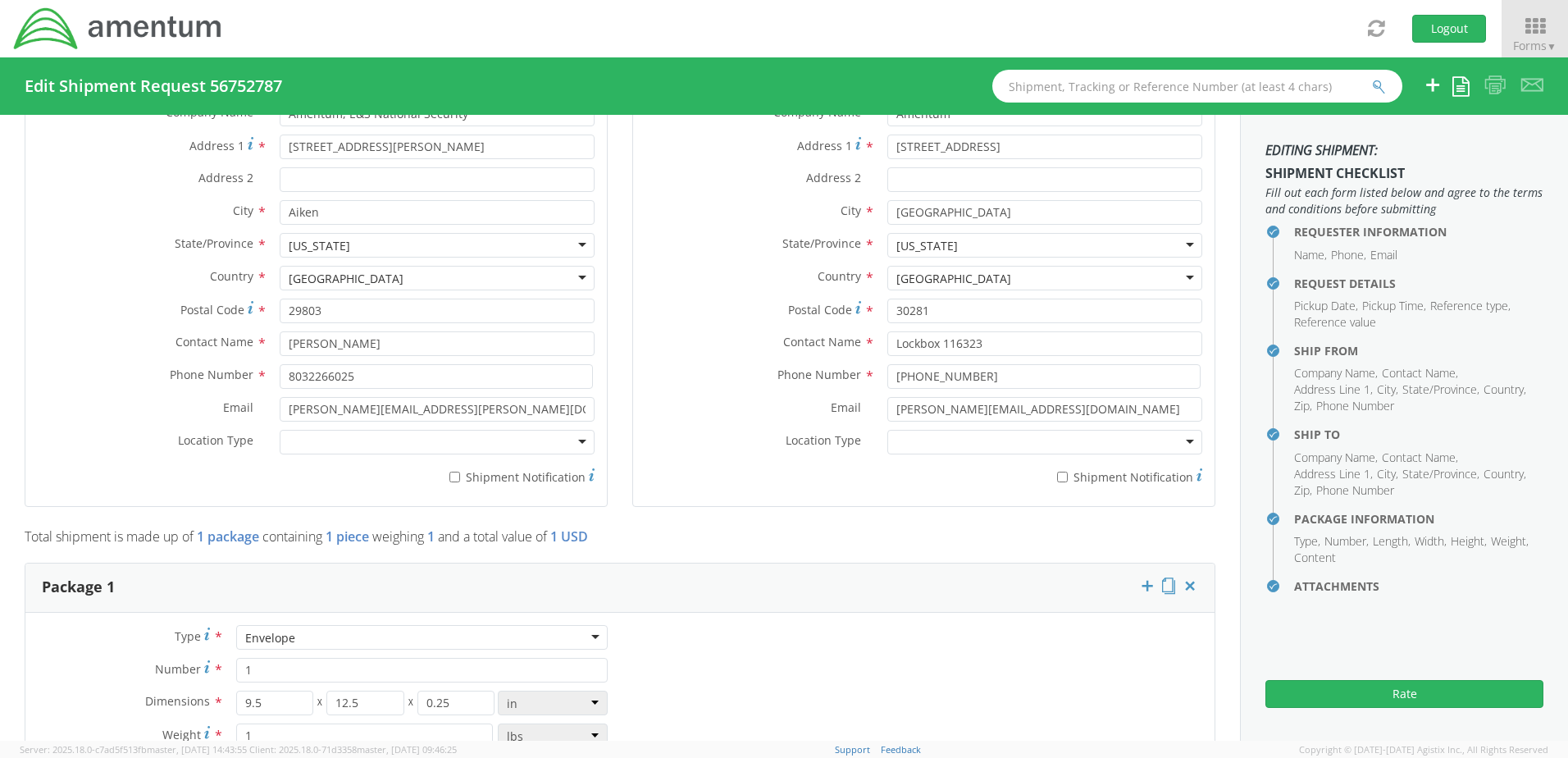
scroll to position [880, 0]
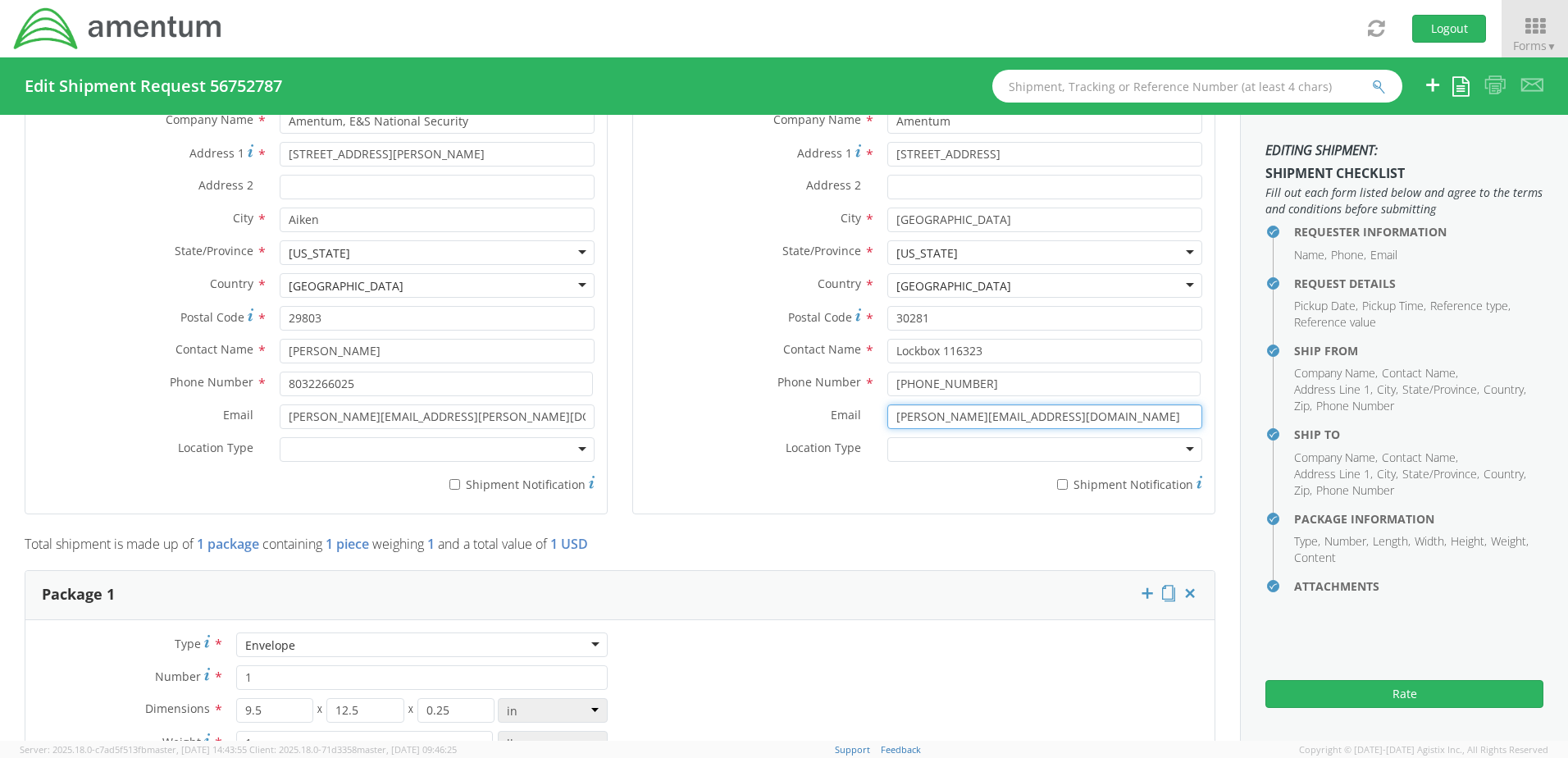
drag, startPoint x: 1093, startPoint y: 416, endPoint x: 878, endPoint y: 417, distance: 215.0
click at [887, 417] on input "[PERSON_NAME][EMAIL_ADDRESS][DOMAIN_NAME]" at bounding box center [1044, 416] width 315 height 24
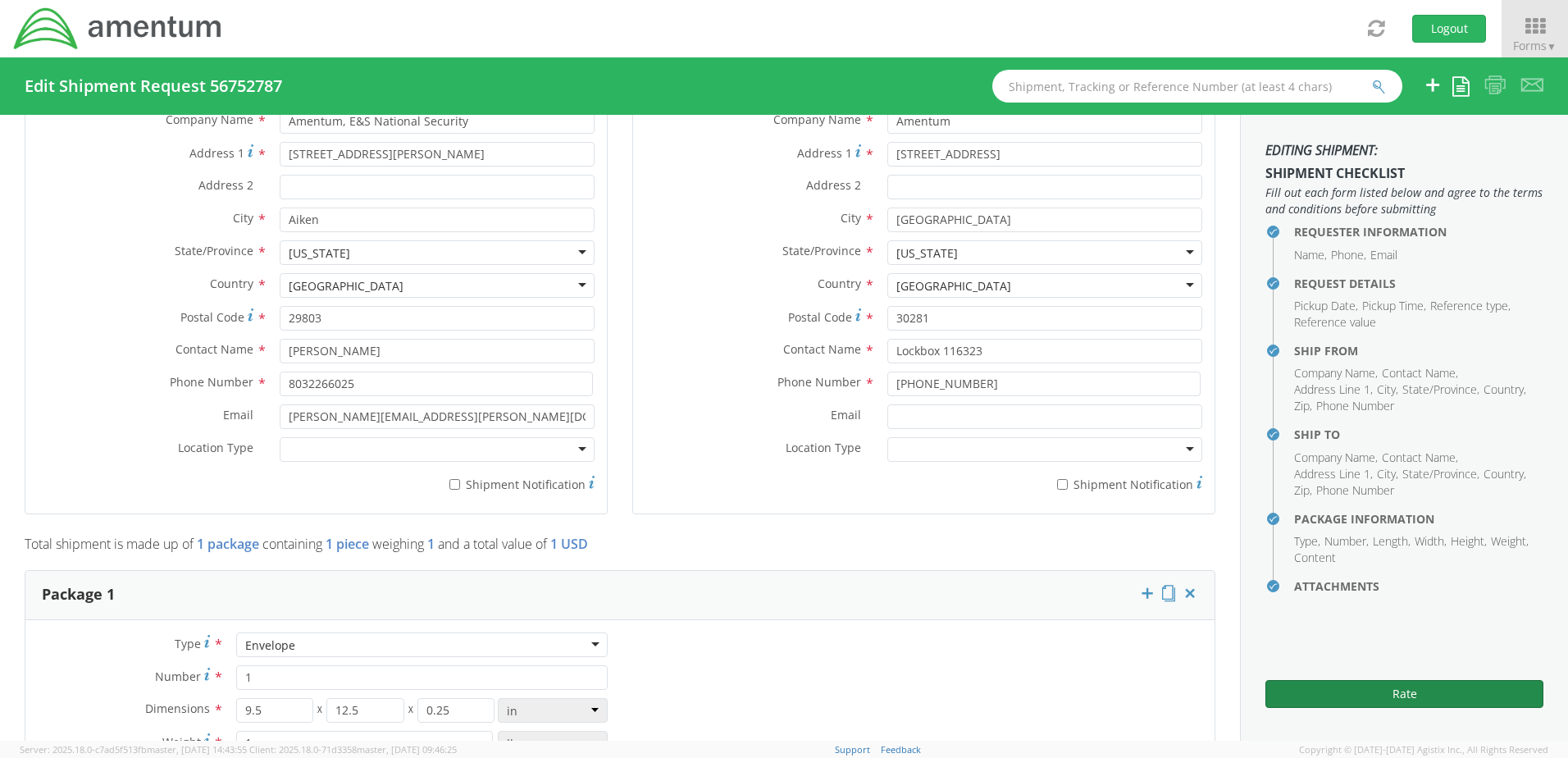
click at [1029, 515] on button "Rate" at bounding box center [1404, 693] width 278 height 28
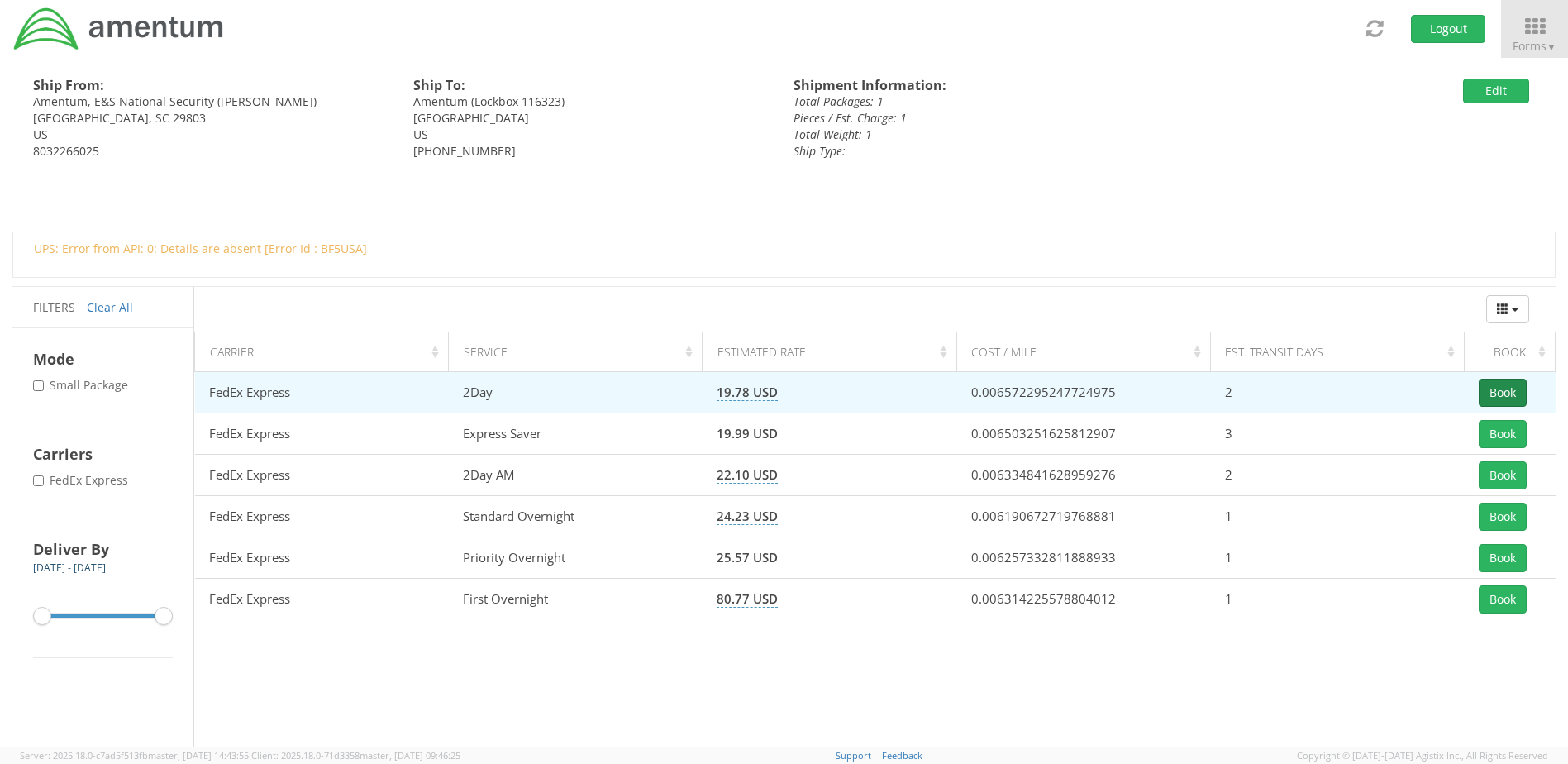
click at [1037, 390] on button "Book" at bounding box center [1502, 392] width 48 height 28
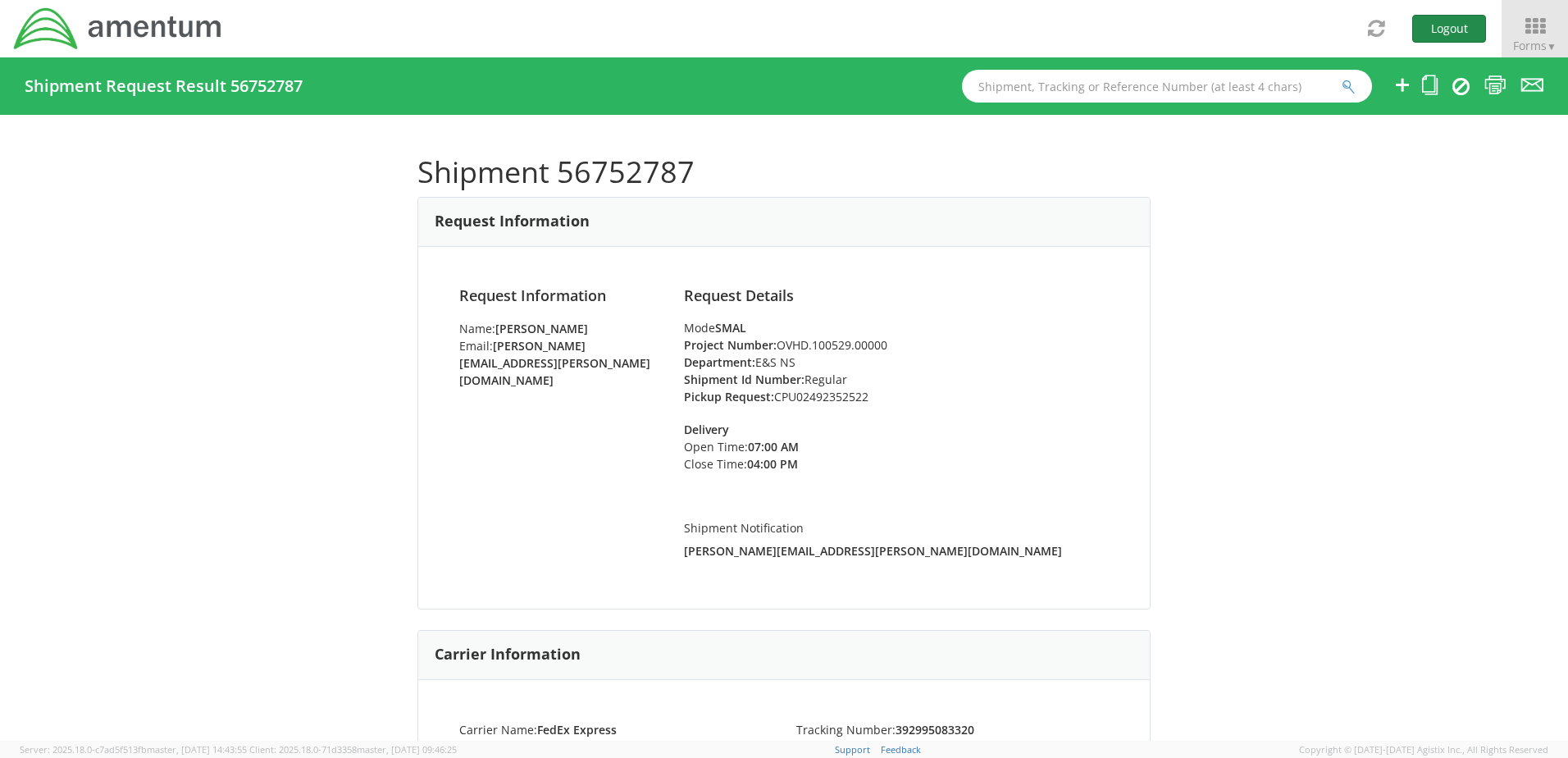
click at [1029, 25] on button "Logout" at bounding box center [1449, 28] width 74 height 28
